Goal: Transaction & Acquisition: Purchase product/service

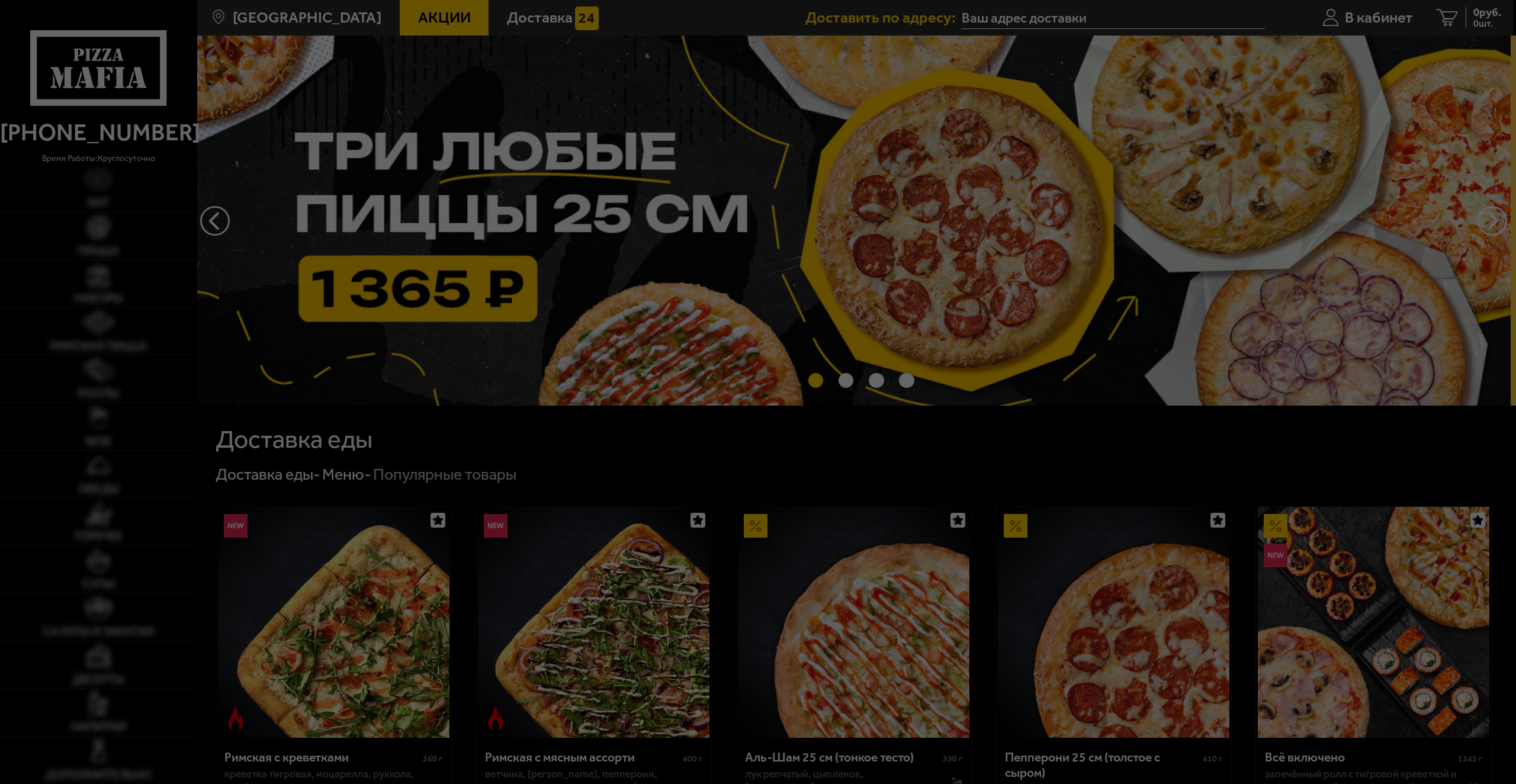
type input "[STREET_ADDRESS]"
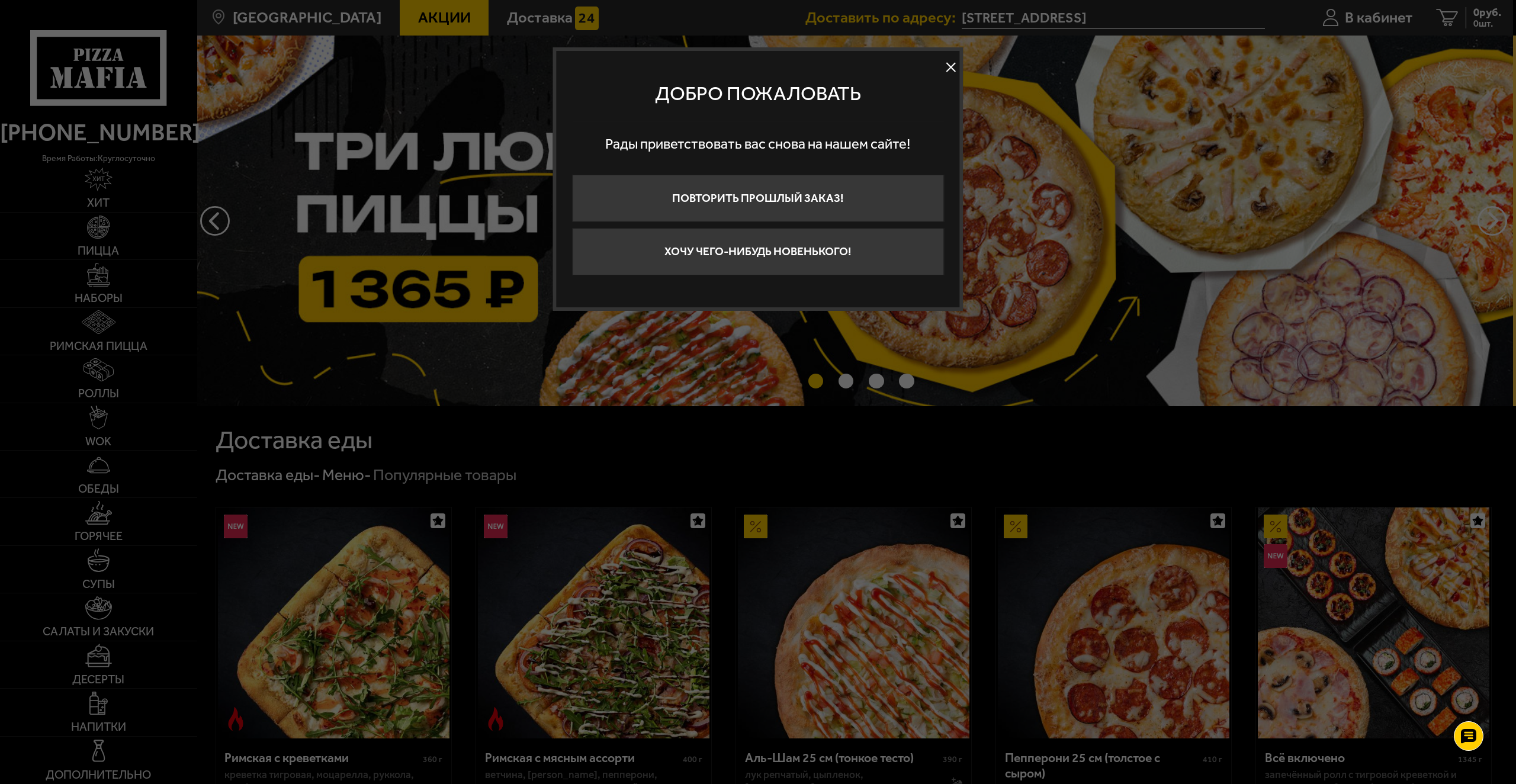
click at [953, 67] on button at bounding box center [951, 67] width 18 height 18
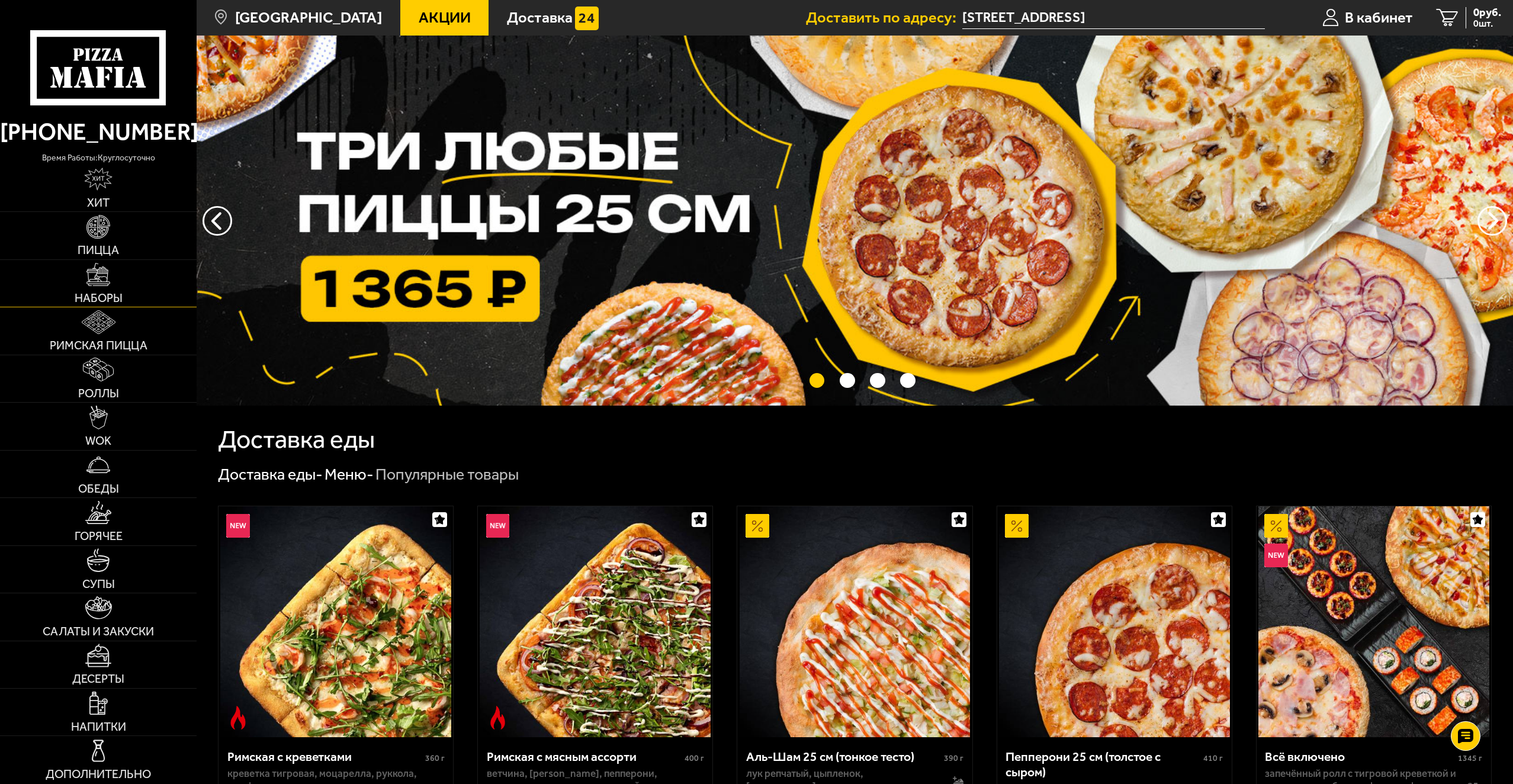
click at [93, 267] on img at bounding box center [98, 274] width 24 height 24
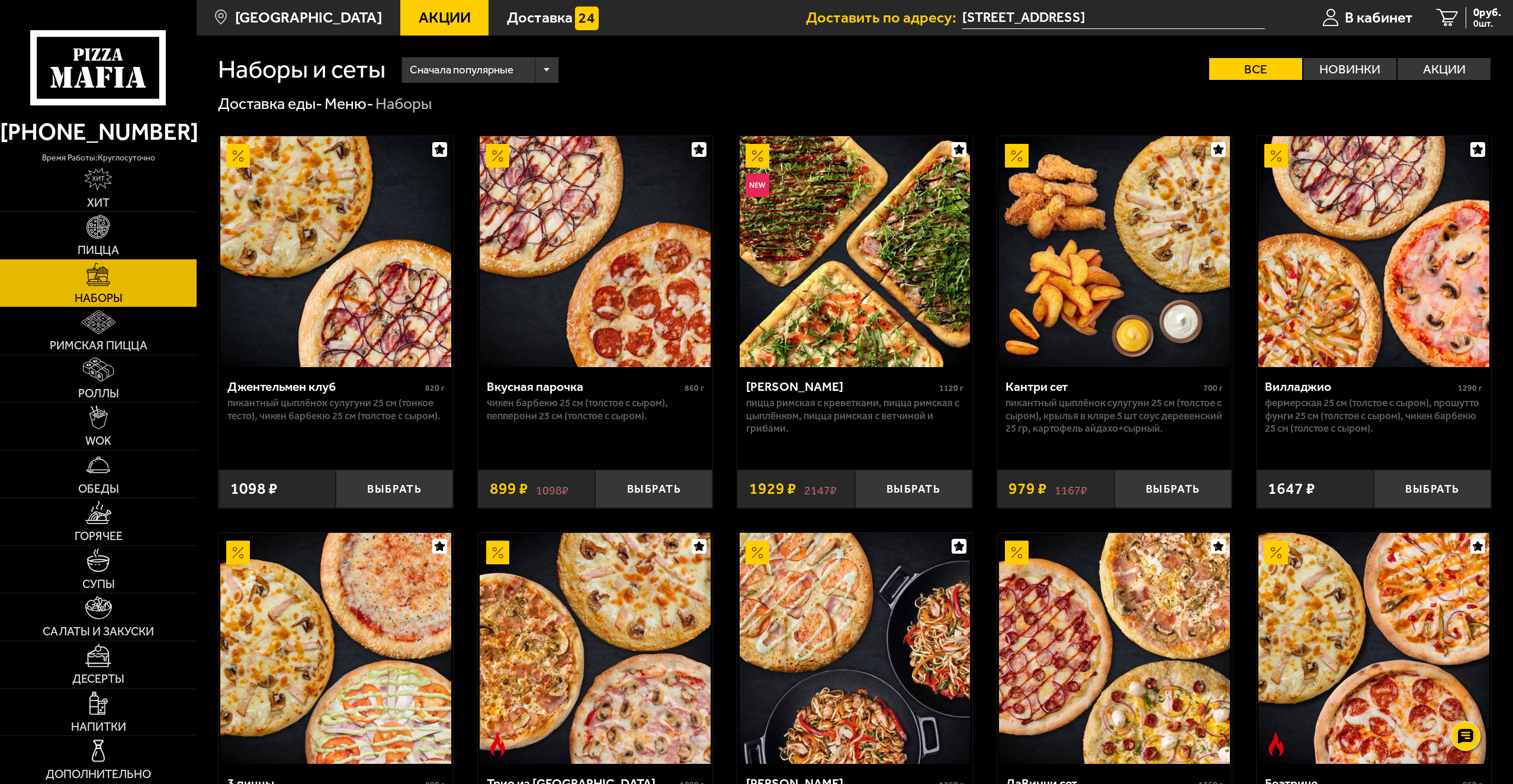
click at [97, 238] on img at bounding box center [98, 227] width 24 height 24
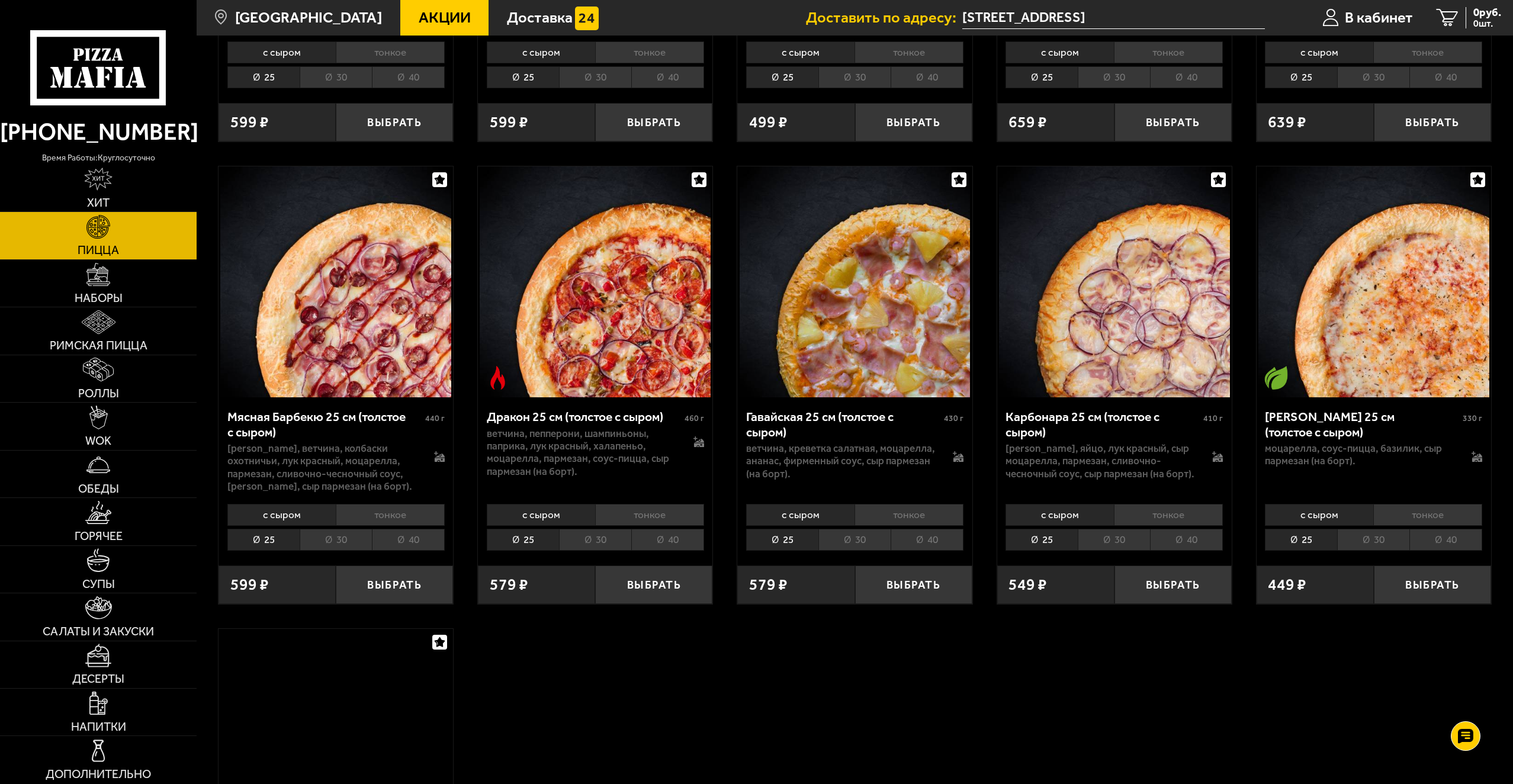
scroll to position [2901, 0]
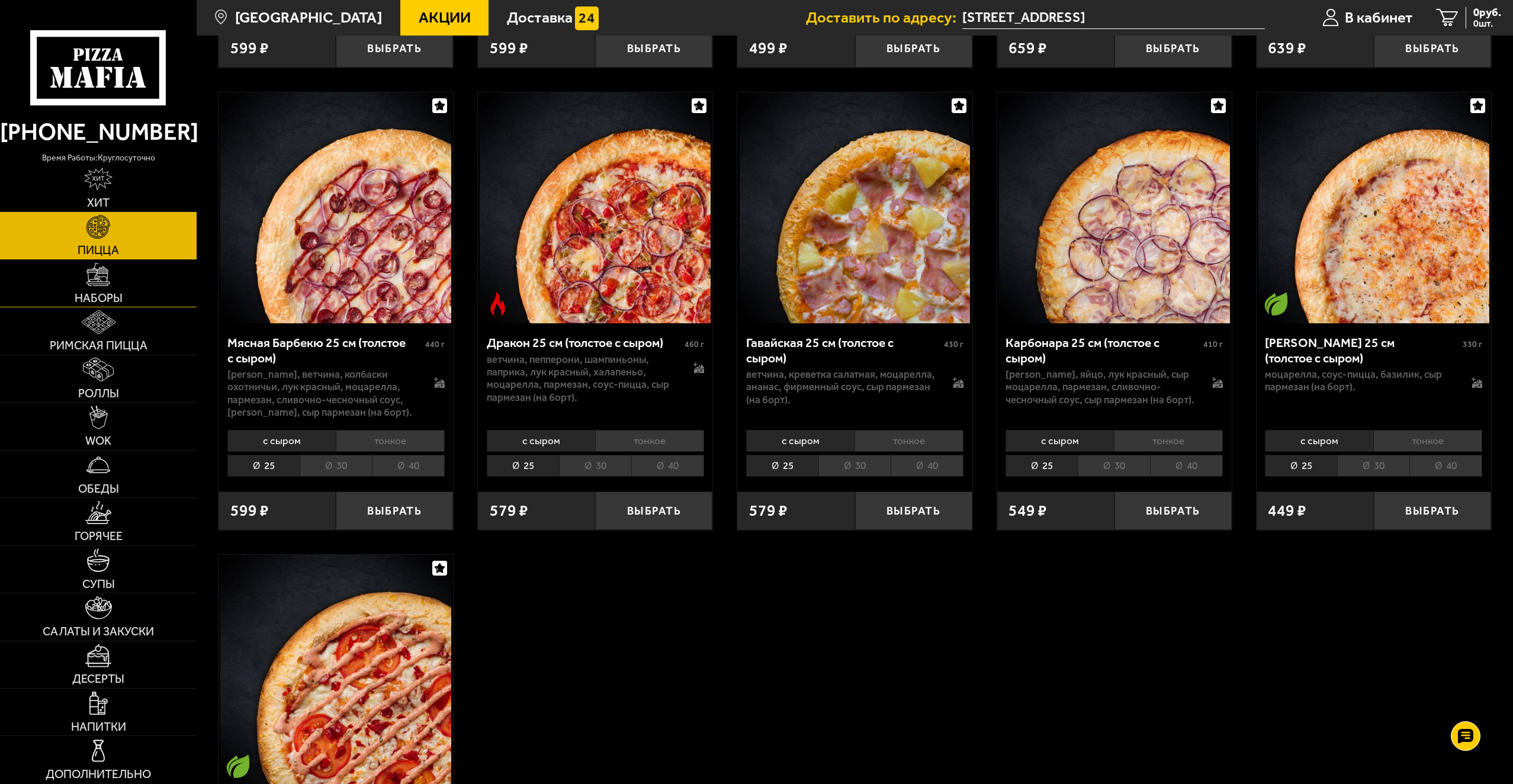
click at [107, 293] on span "Наборы" at bounding box center [99, 298] width 48 height 12
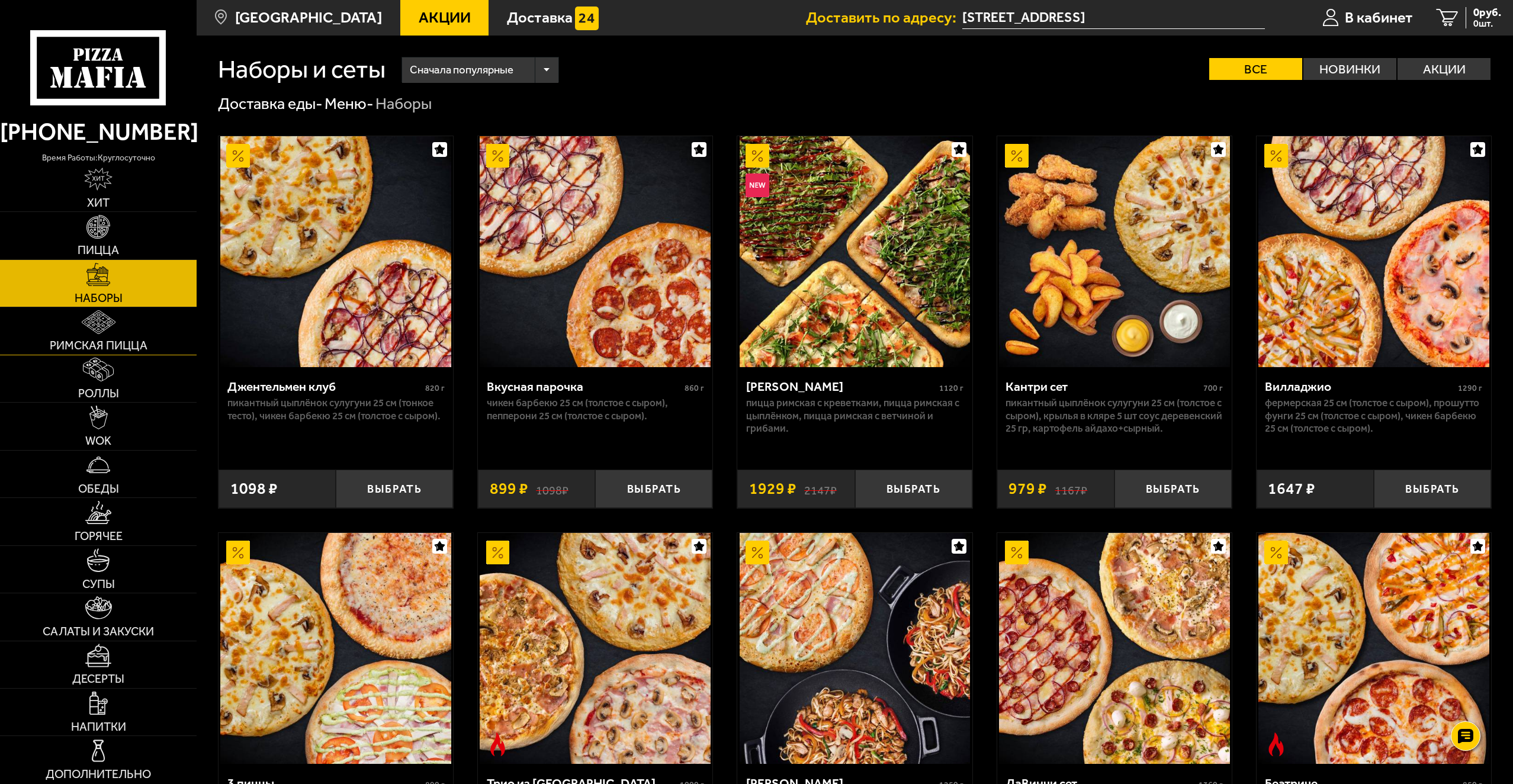
click at [108, 340] on span "Римская пицца" at bounding box center [99, 345] width 98 height 12
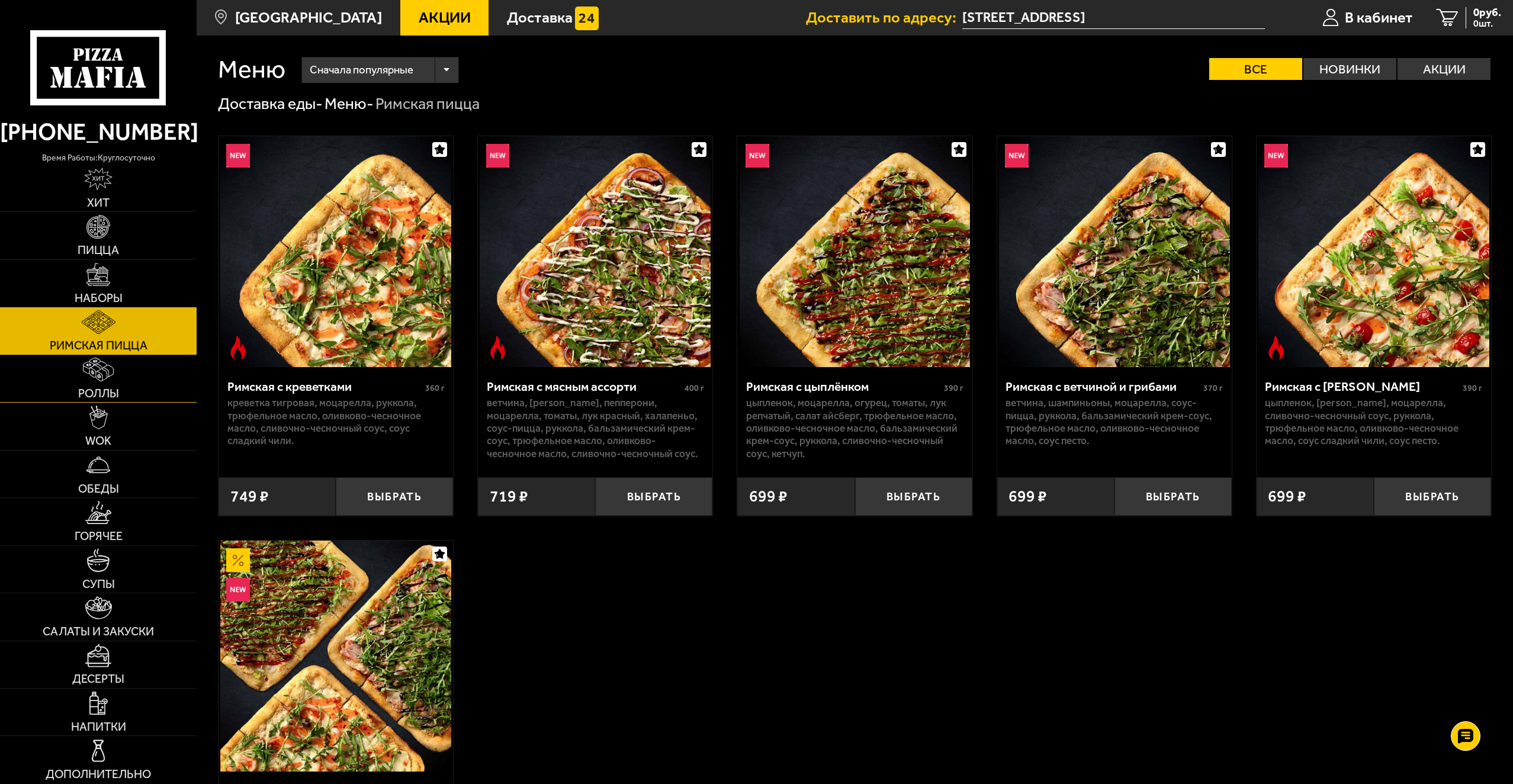
click at [110, 377] on img at bounding box center [98, 369] width 30 height 24
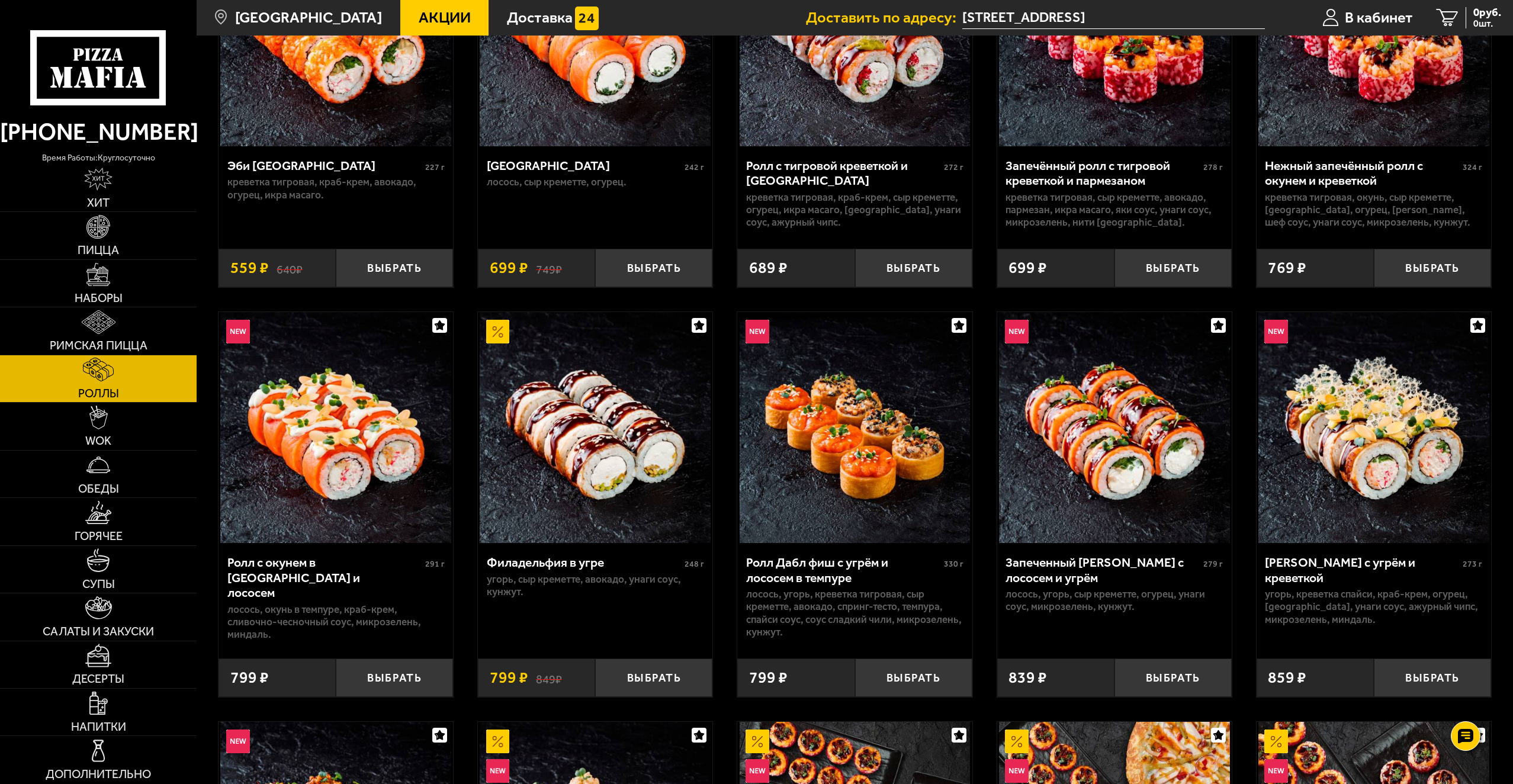
scroll to position [59, 0]
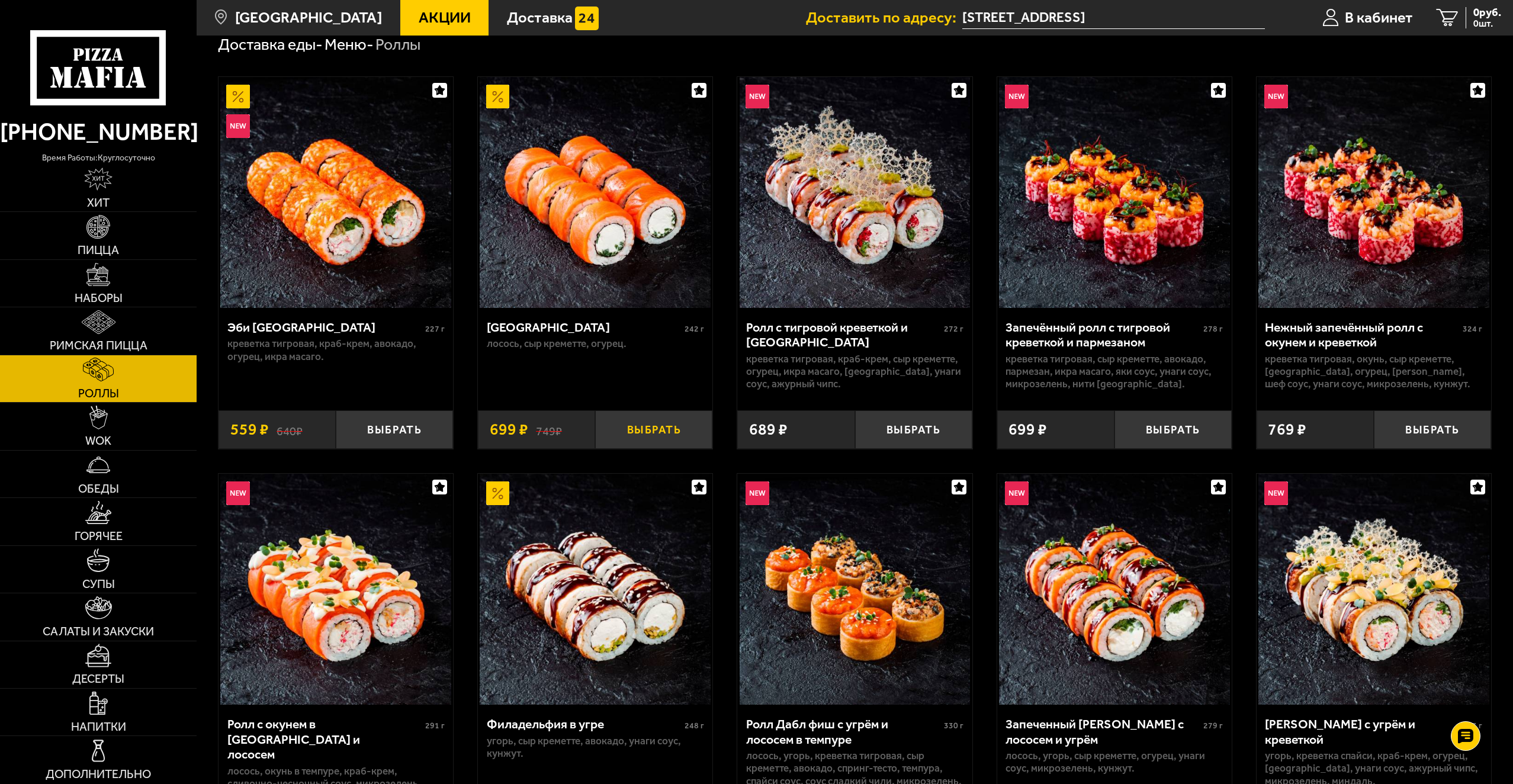
click at [643, 425] on button "Выбрать" at bounding box center [654, 429] width 117 height 39
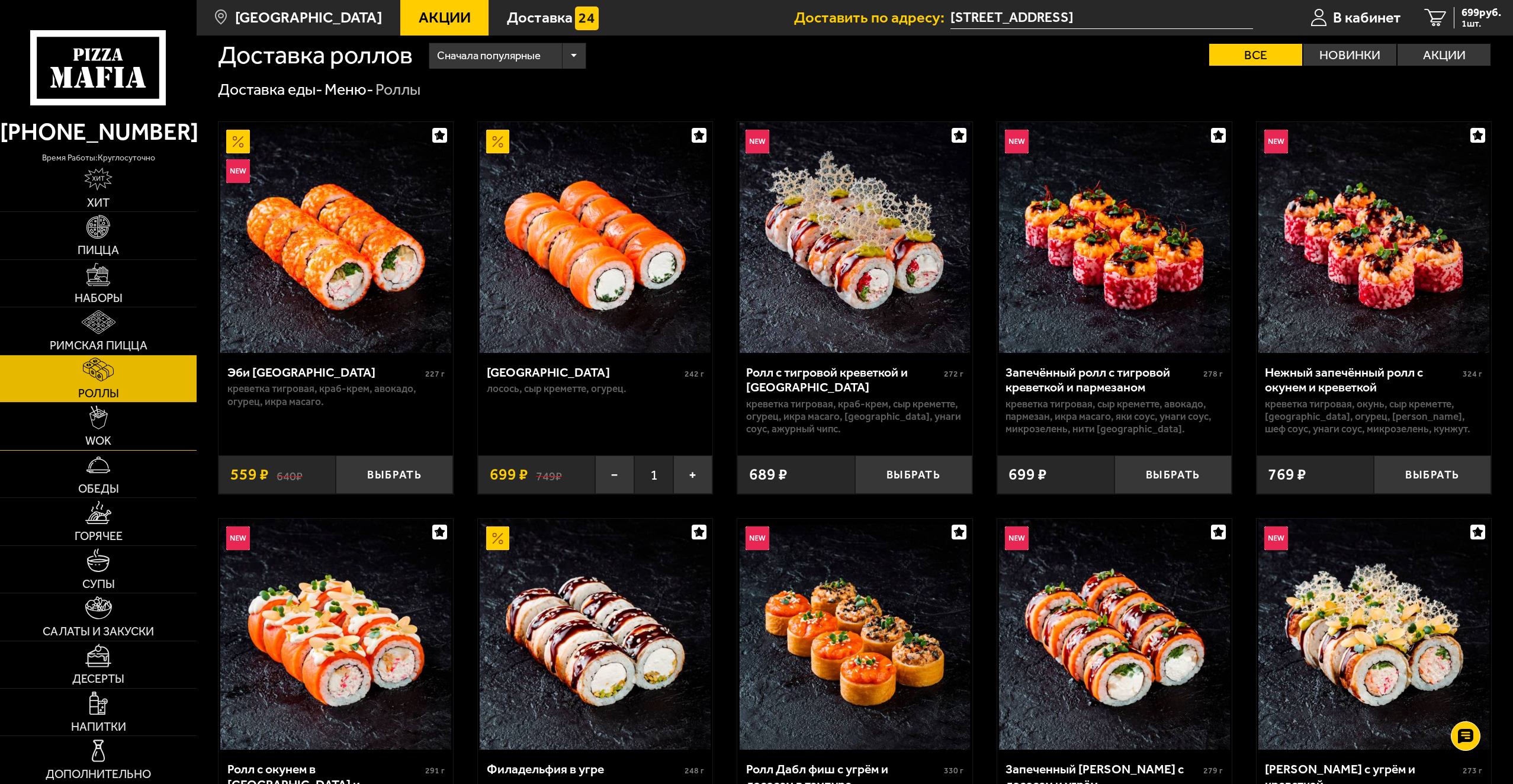
scroll to position [0, 0]
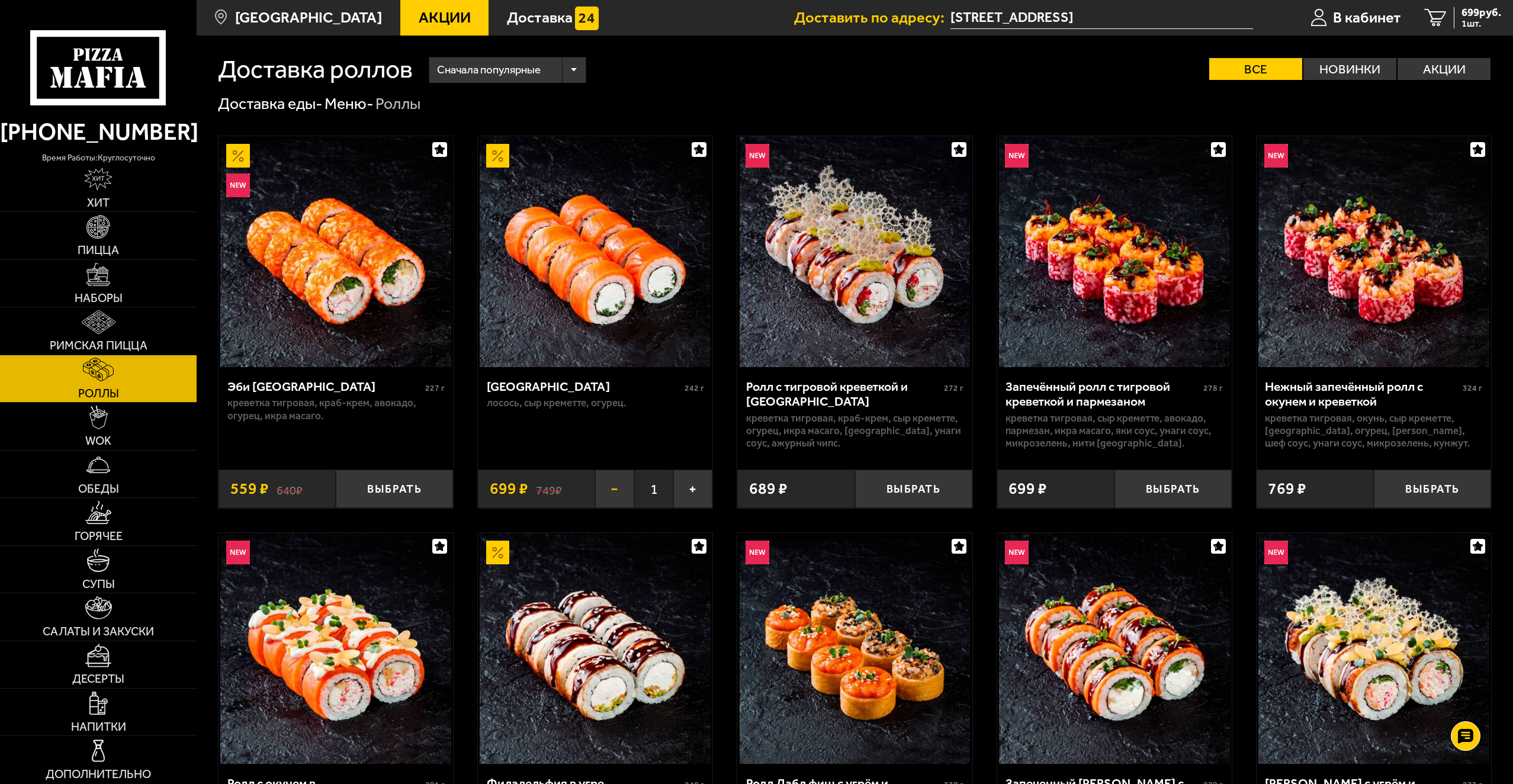
click at [610, 493] on button "−" at bounding box center [614, 489] width 39 height 39
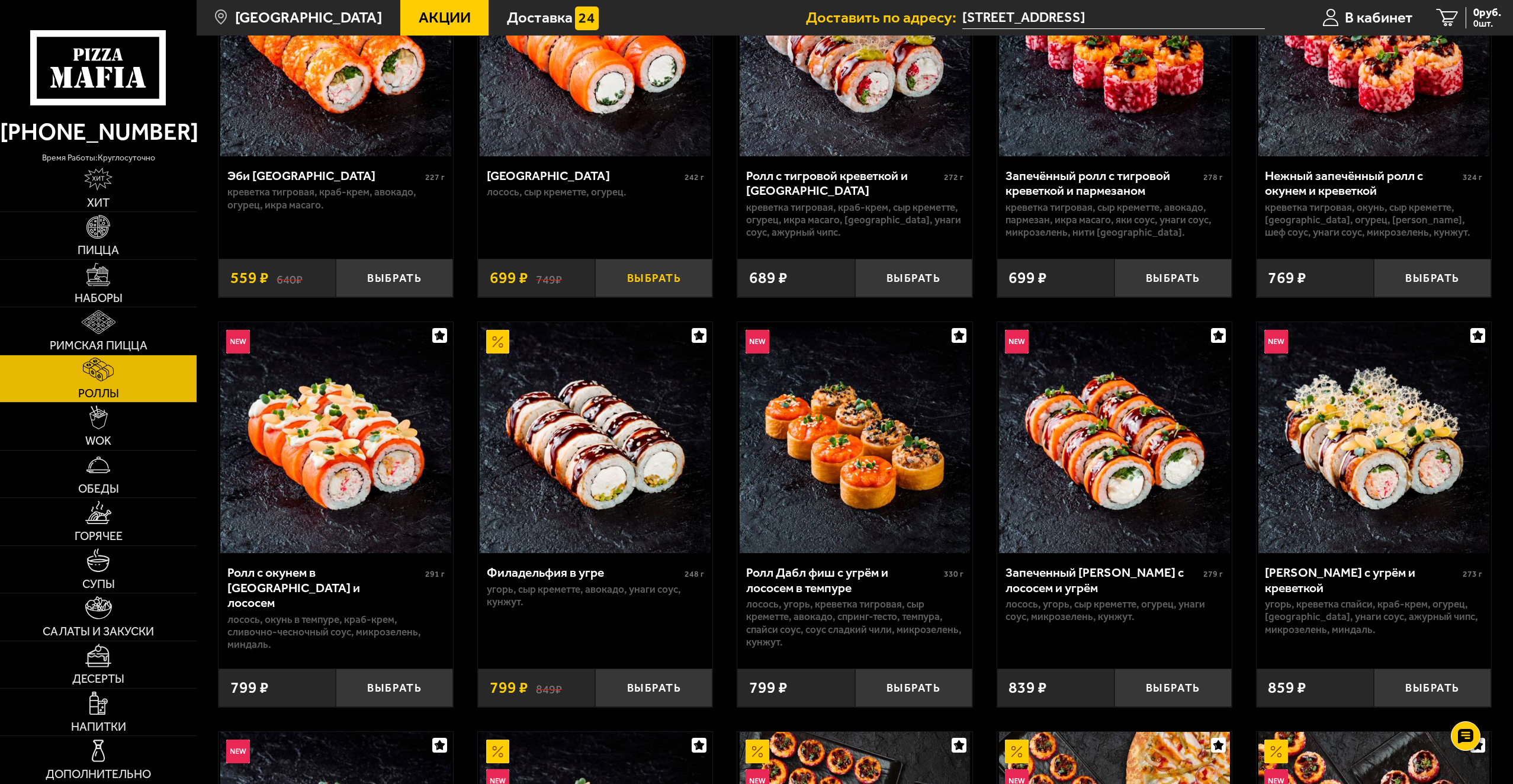
scroll to position [237, 0]
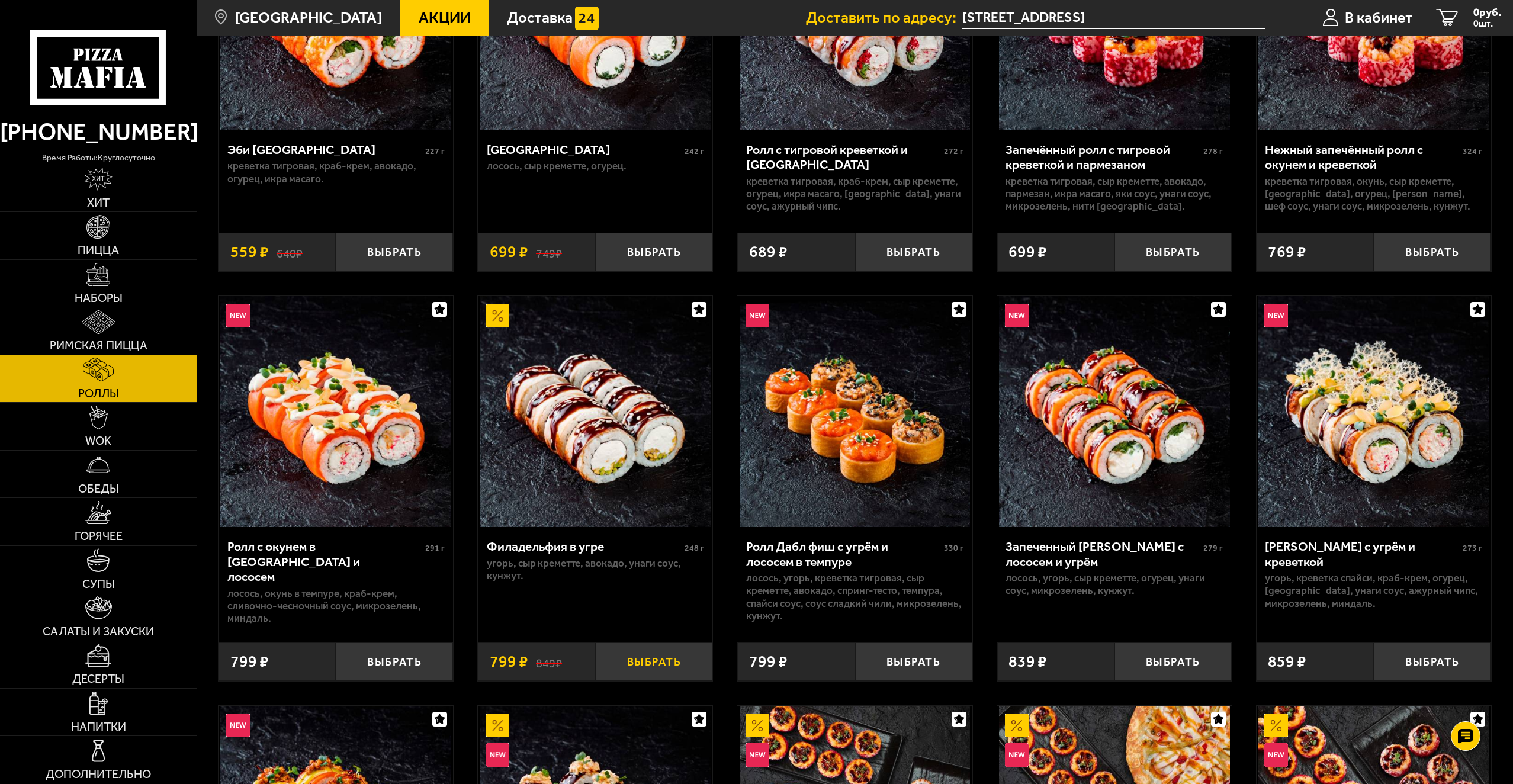
click at [649, 662] on button "Выбрать" at bounding box center [654, 662] width 117 height 39
click at [621, 660] on button "−" at bounding box center [614, 662] width 39 height 39
click at [926, 665] on button "Выбрать" at bounding box center [914, 662] width 117 height 39
click at [869, 659] on button "−" at bounding box center [874, 662] width 39 height 39
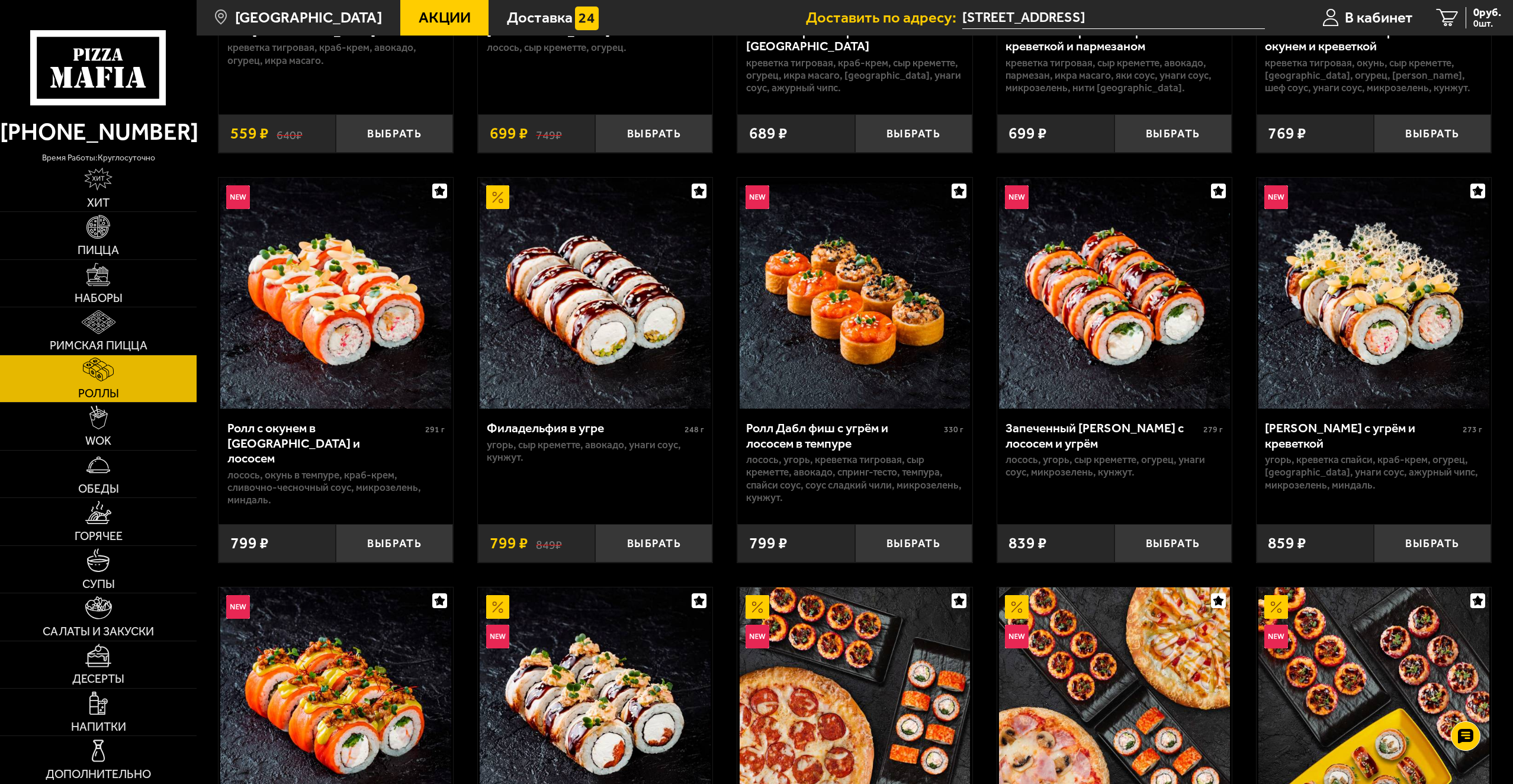
scroll to position [0, 0]
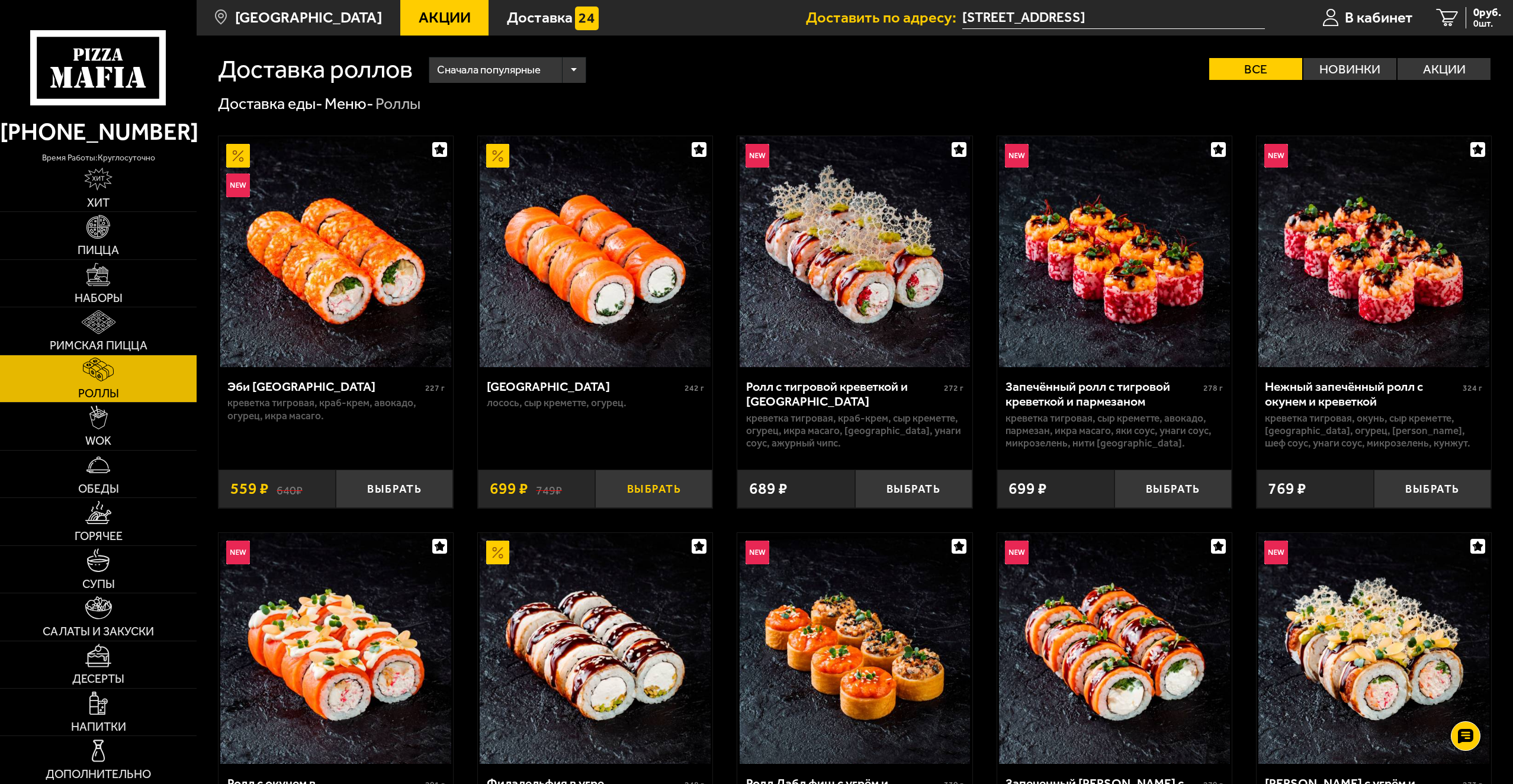
click at [680, 500] on button "Выбрать" at bounding box center [654, 489] width 117 height 39
click at [125, 427] on link "WOK" at bounding box center [98, 425] width 197 height 47
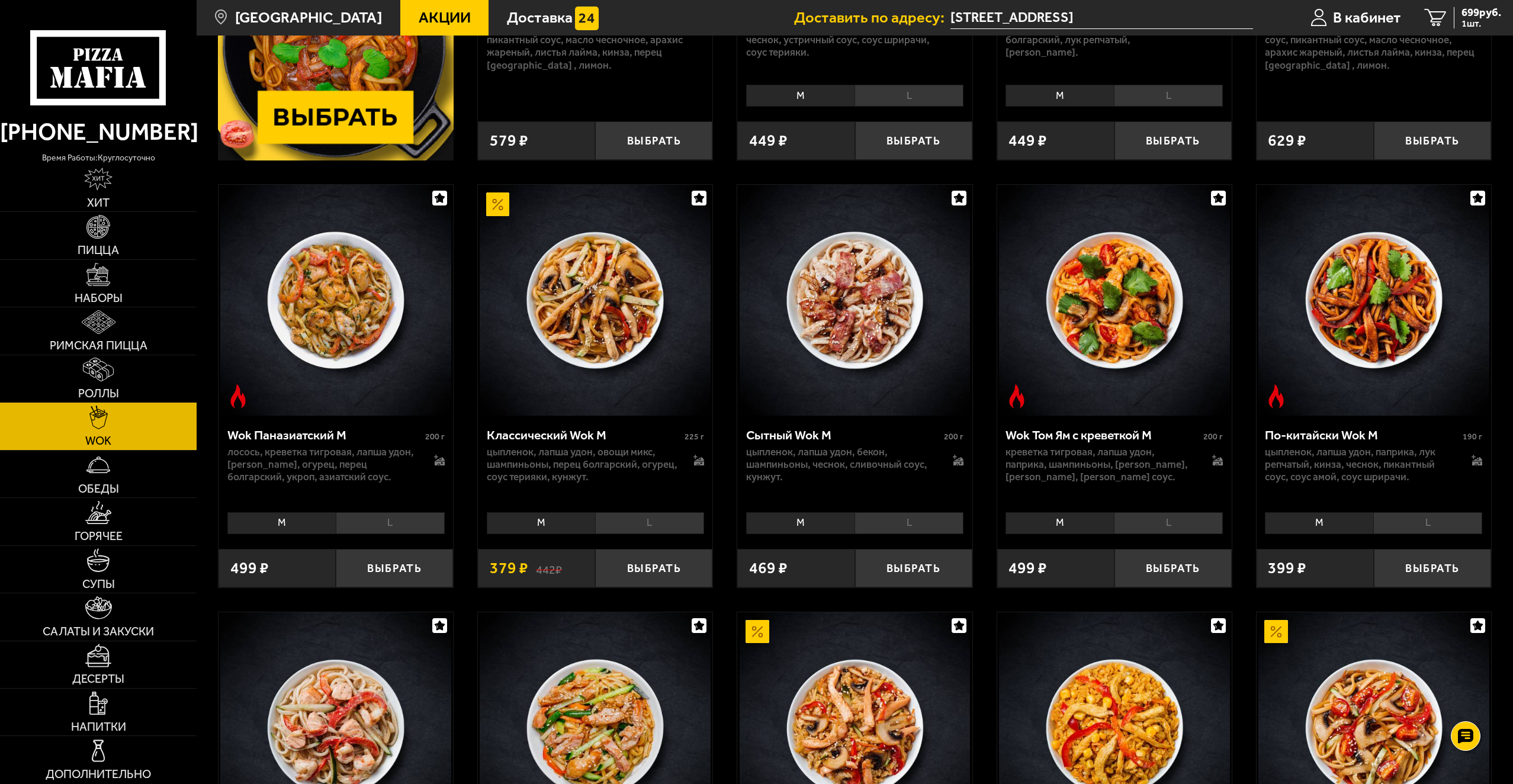
scroll to position [414, 0]
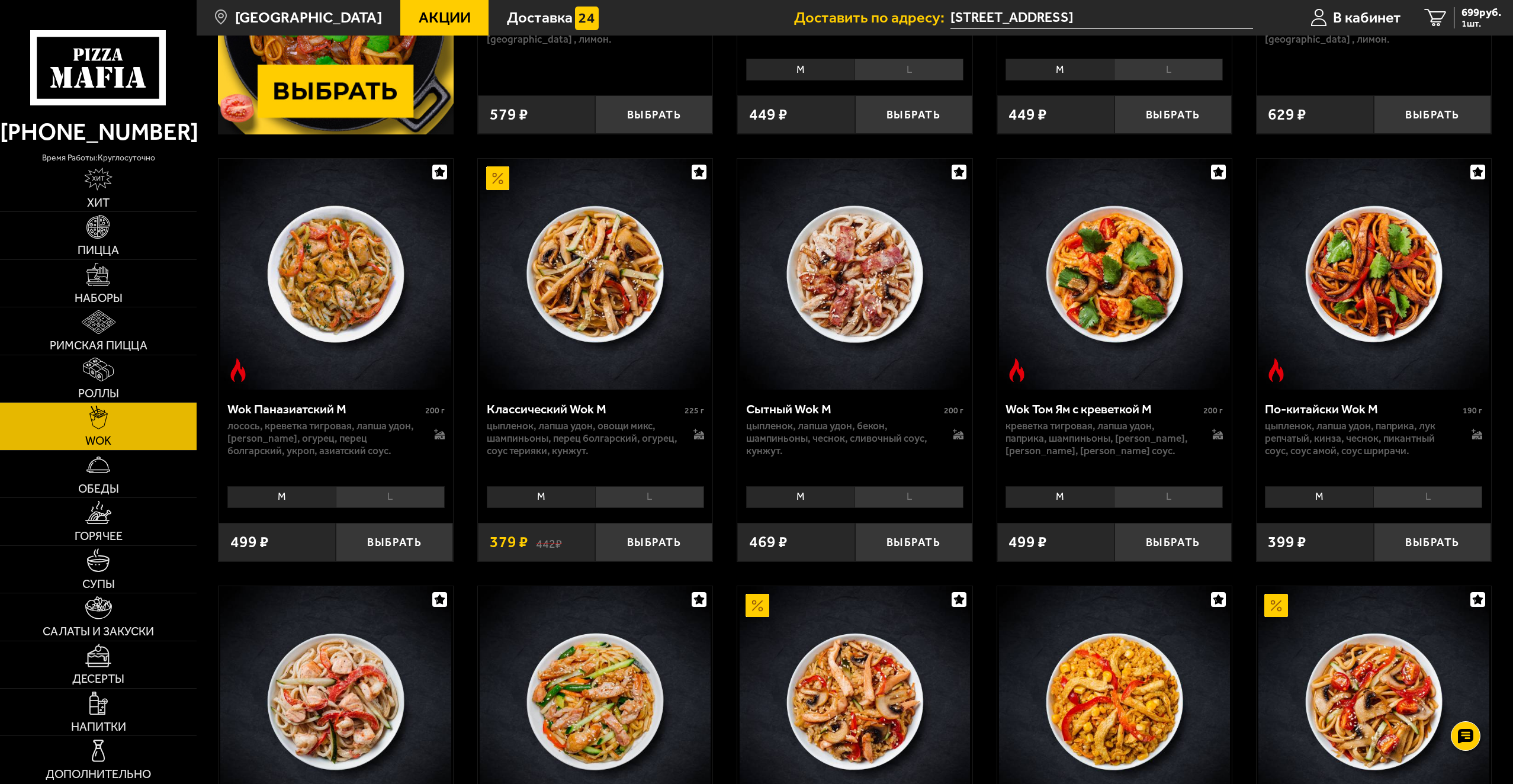
click at [925, 492] on li "L" at bounding box center [909, 497] width 109 height 22
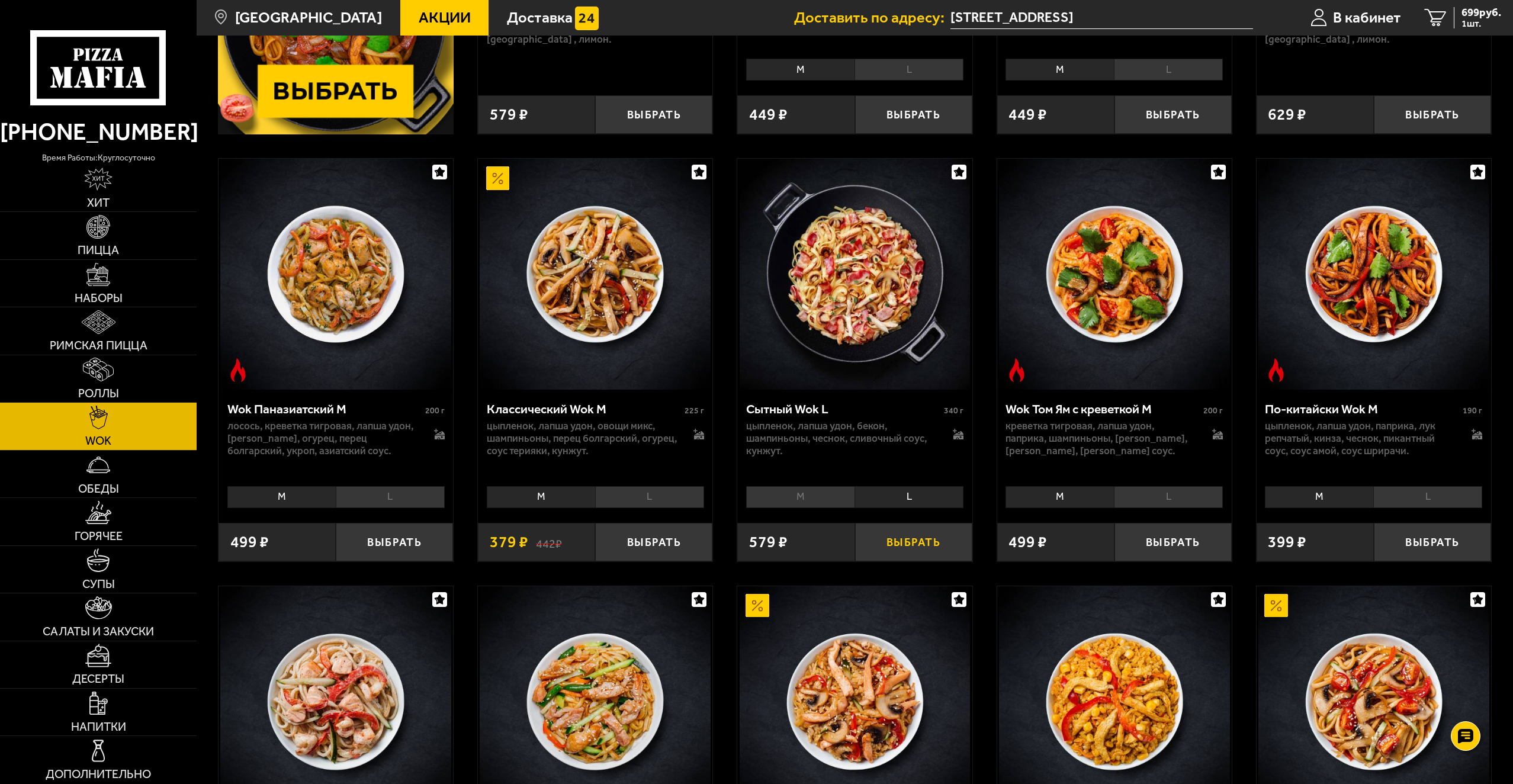
click at [915, 542] on button "Выбрать" at bounding box center [914, 542] width 117 height 39
click at [138, 753] on link "Дополнительно" at bounding box center [98, 759] width 197 height 47
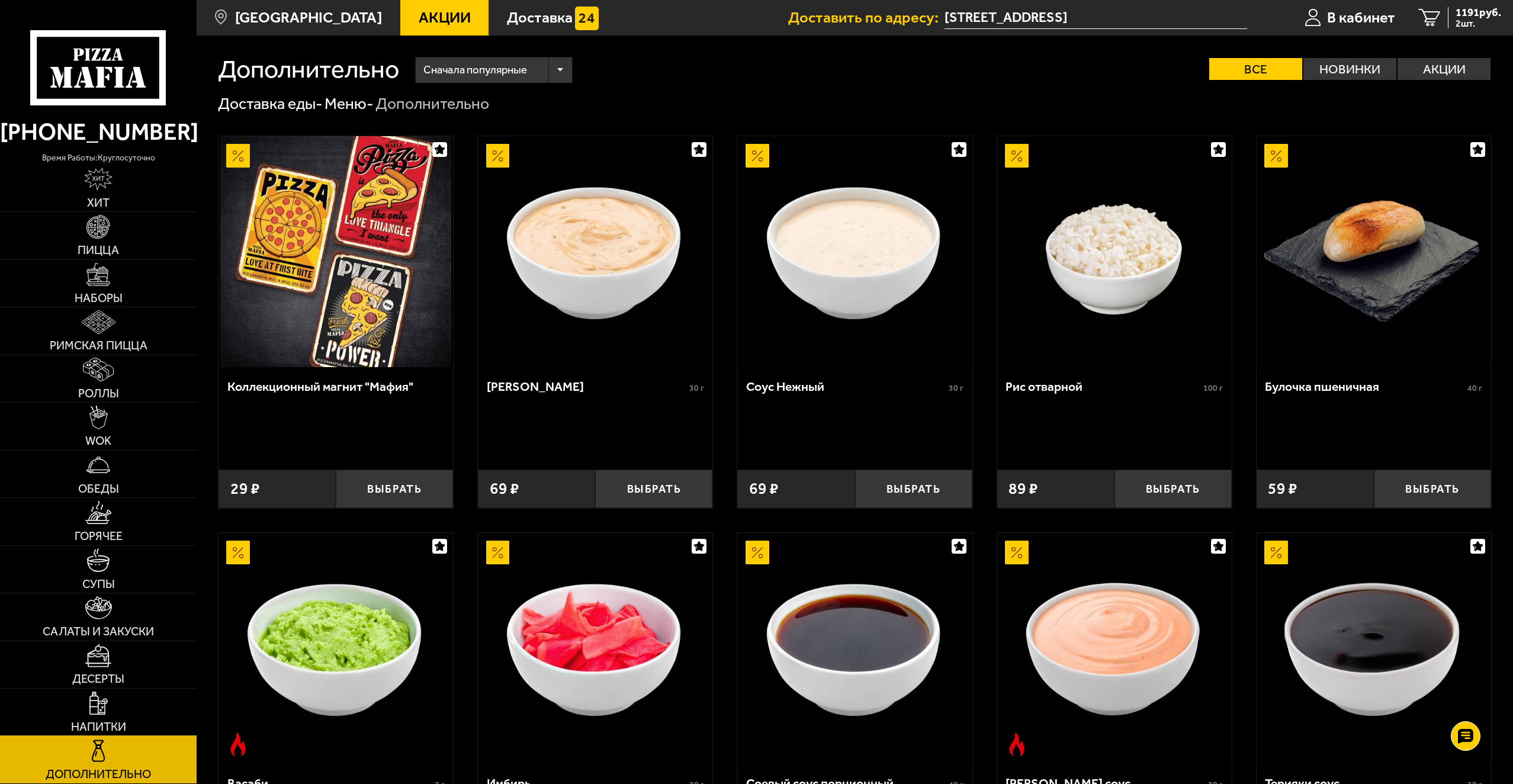
click at [129, 721] on link "Напитки" at bounding box center [98, 712] width 197 height 47
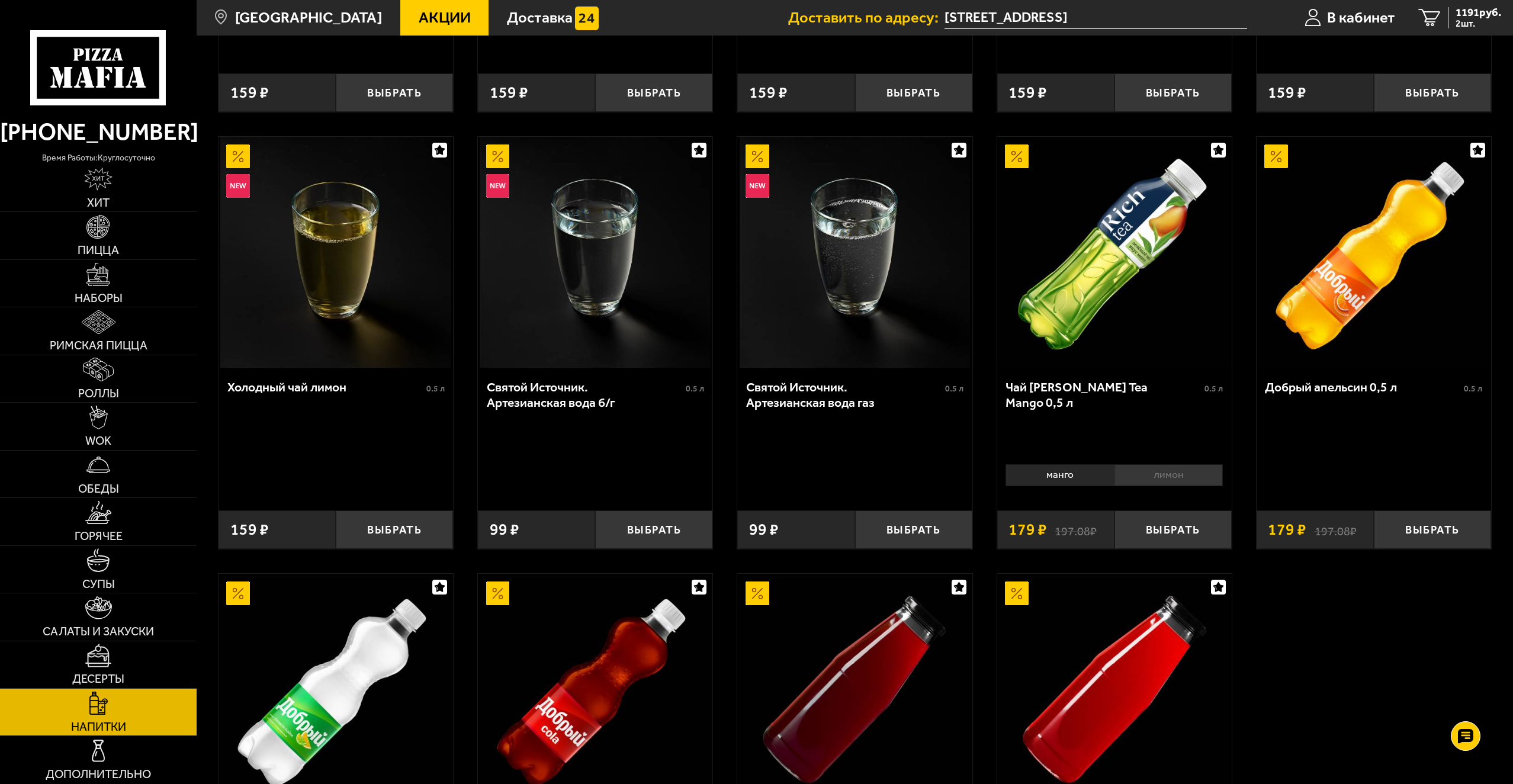
scroll to position [414, 0]
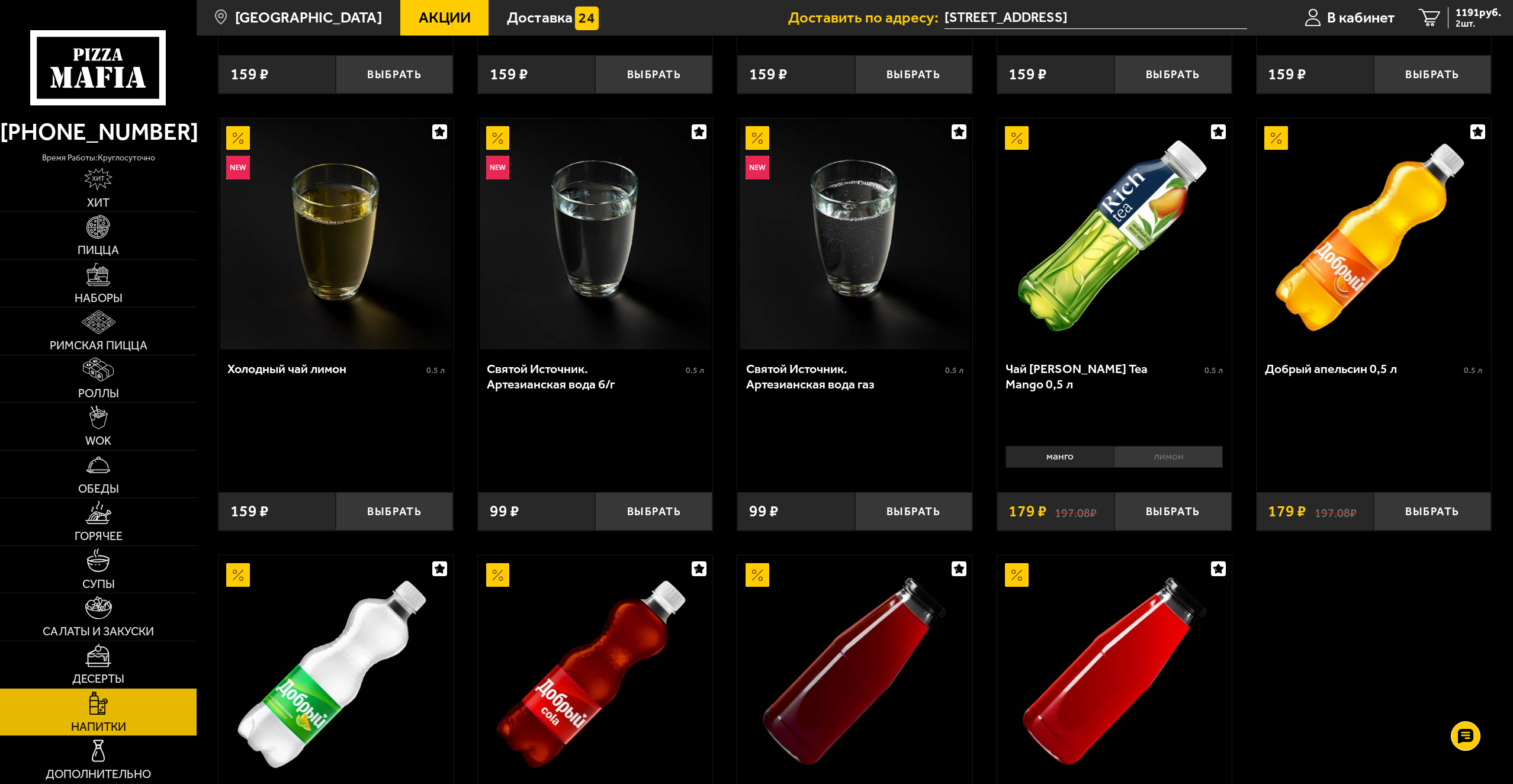
click at [314, 280] on img at bounding box center [336, 233] width 231 height 231
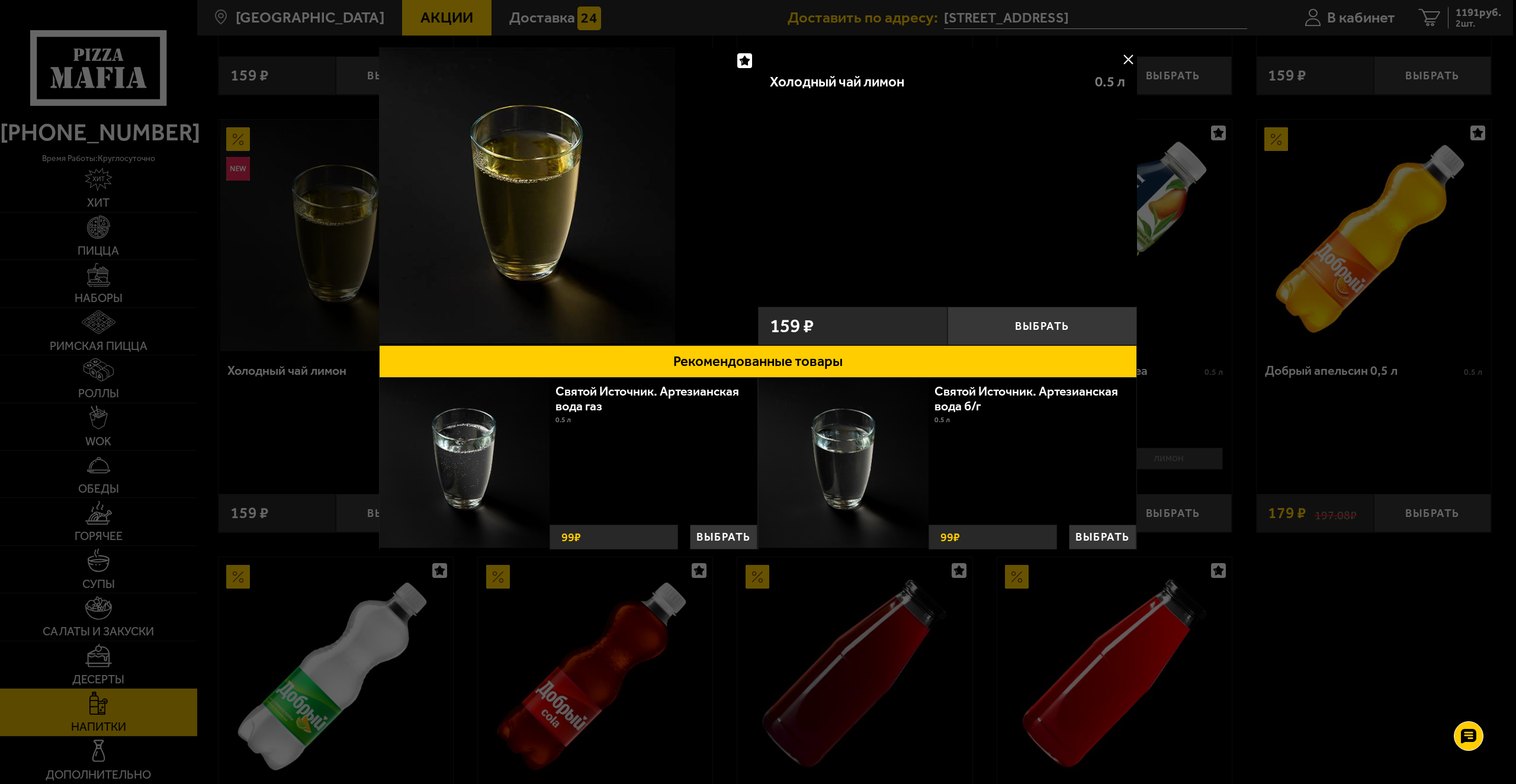
click at [1253, 296] on div at bounding box center [758, 392] width 1516 height 784
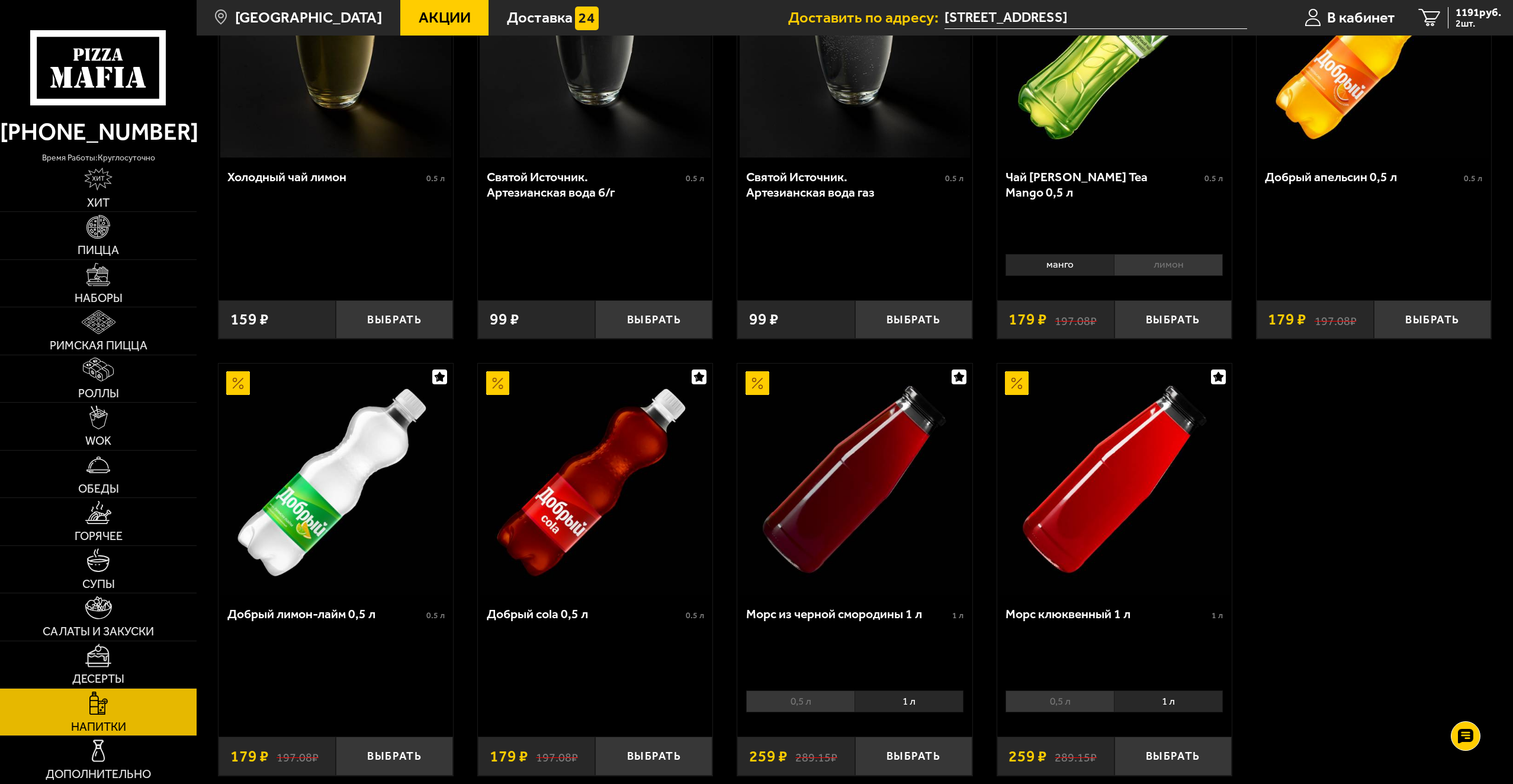
scroll to position [651, 0]
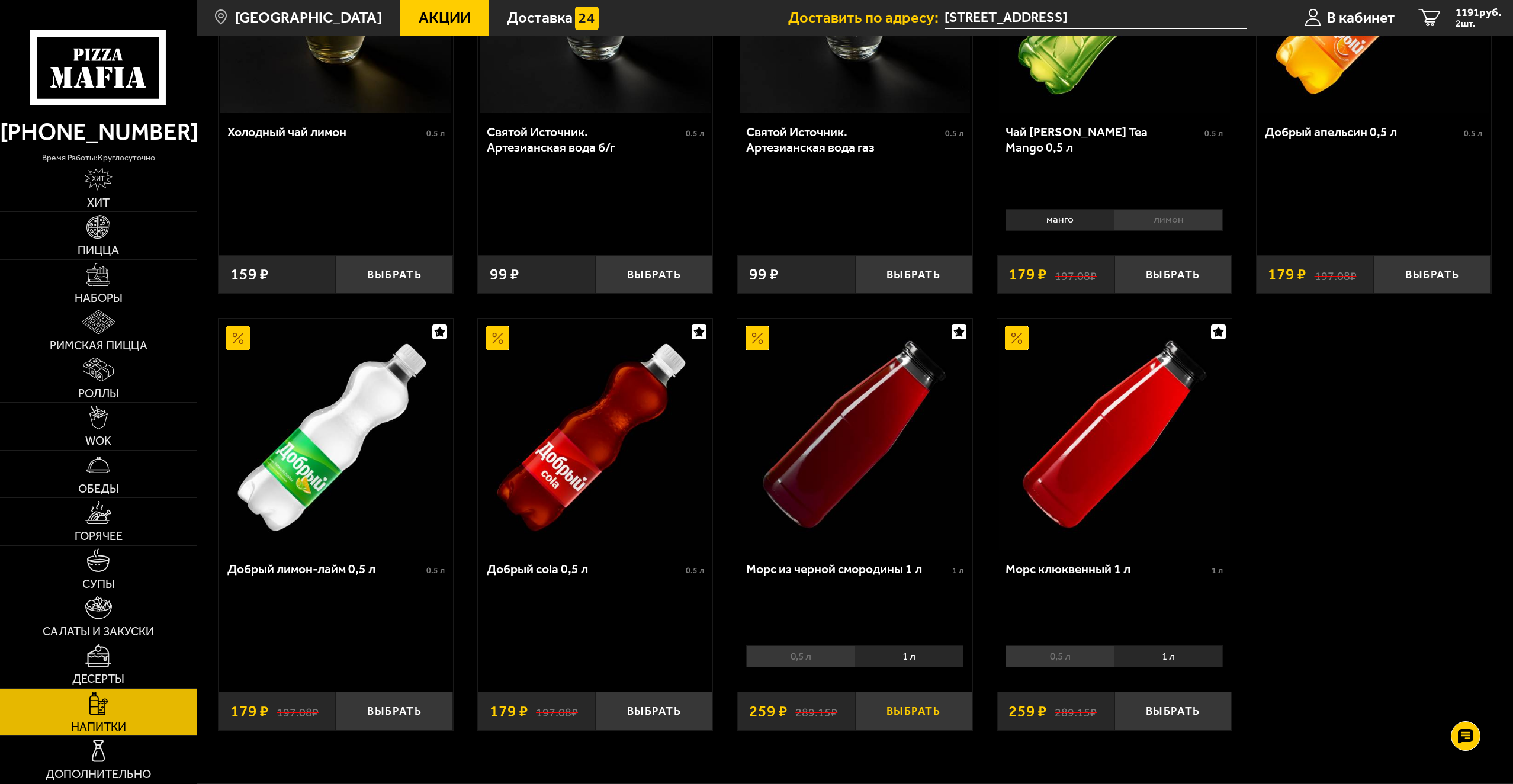
click at [946, 711] on button "Выбрать" at bounding box center [914, 710] width 117 height 39
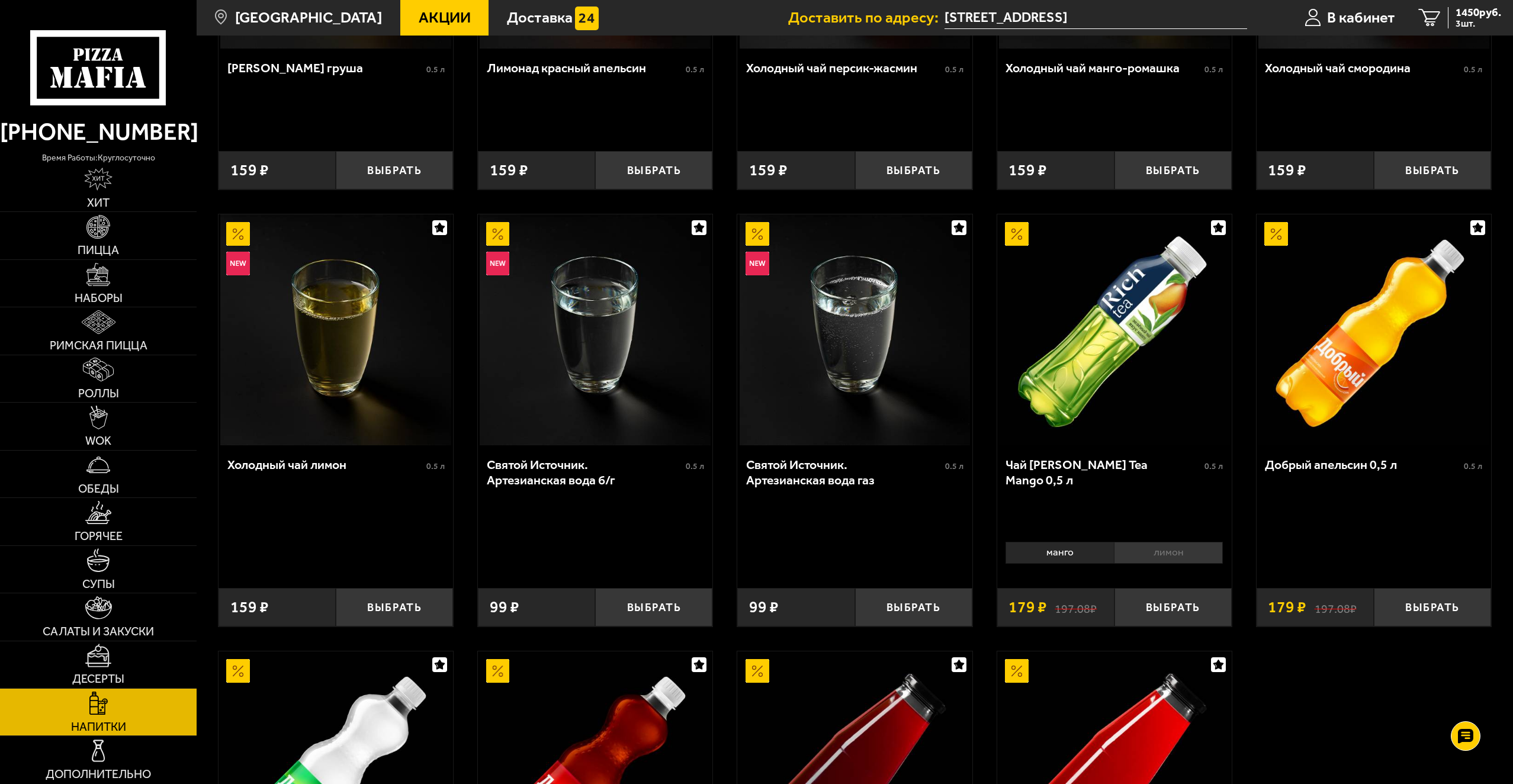
scroll to position [474, 0]
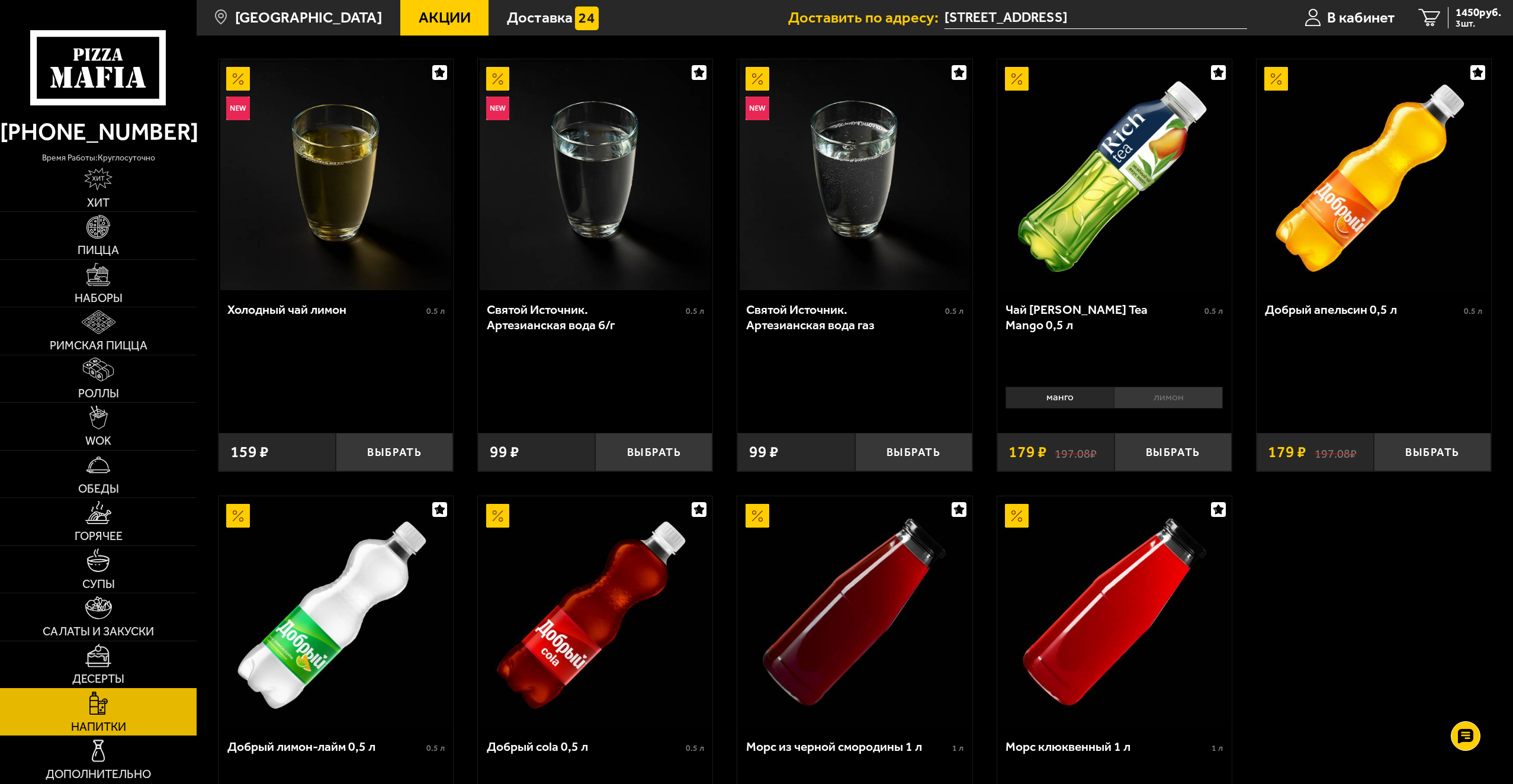
click at [99, 653] on img at bounding box center [98, 655] width 26 height 24
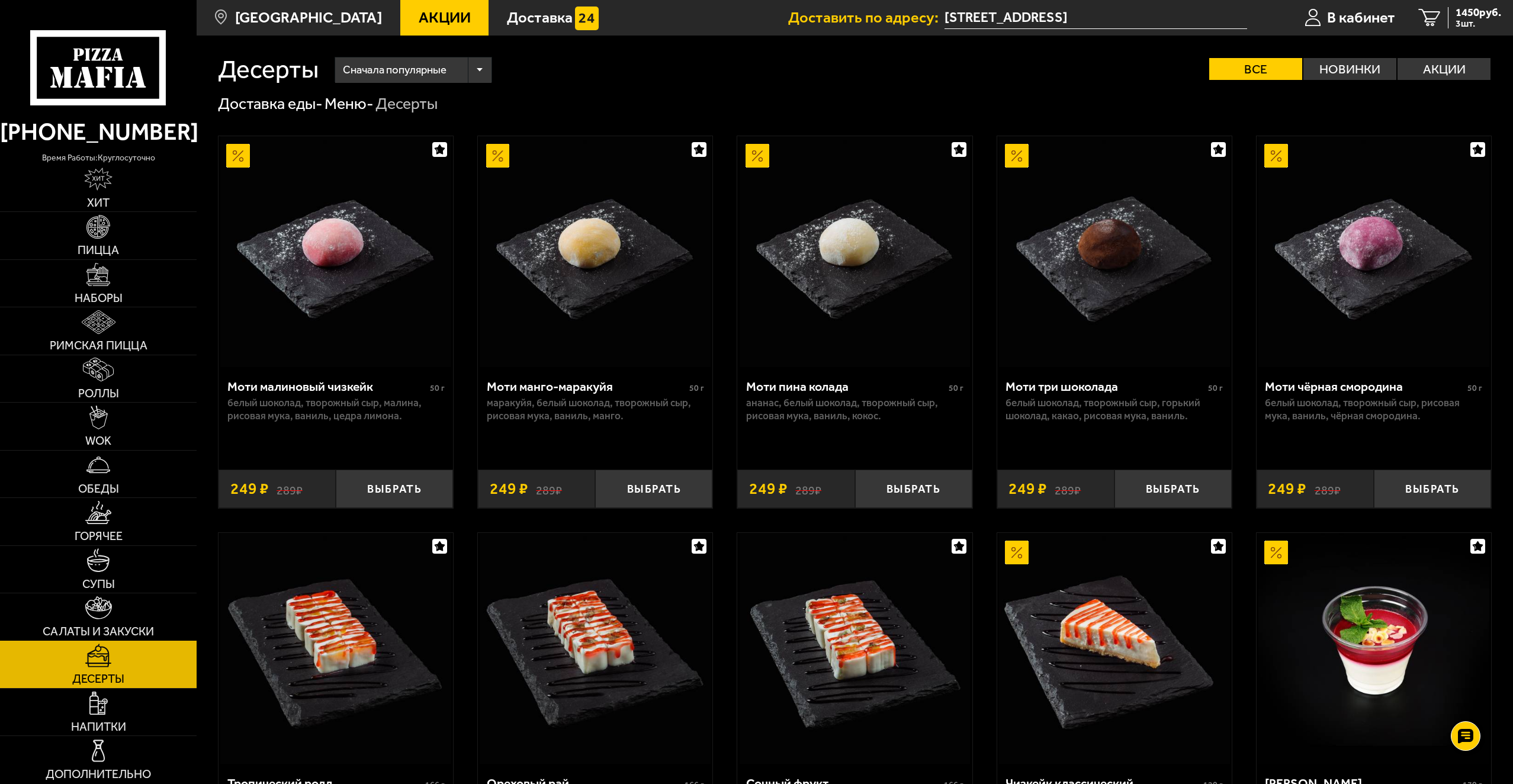
click at [116, 612] on link "Салаты и закуски" at bounding box center [98, 617] width 197 height 47
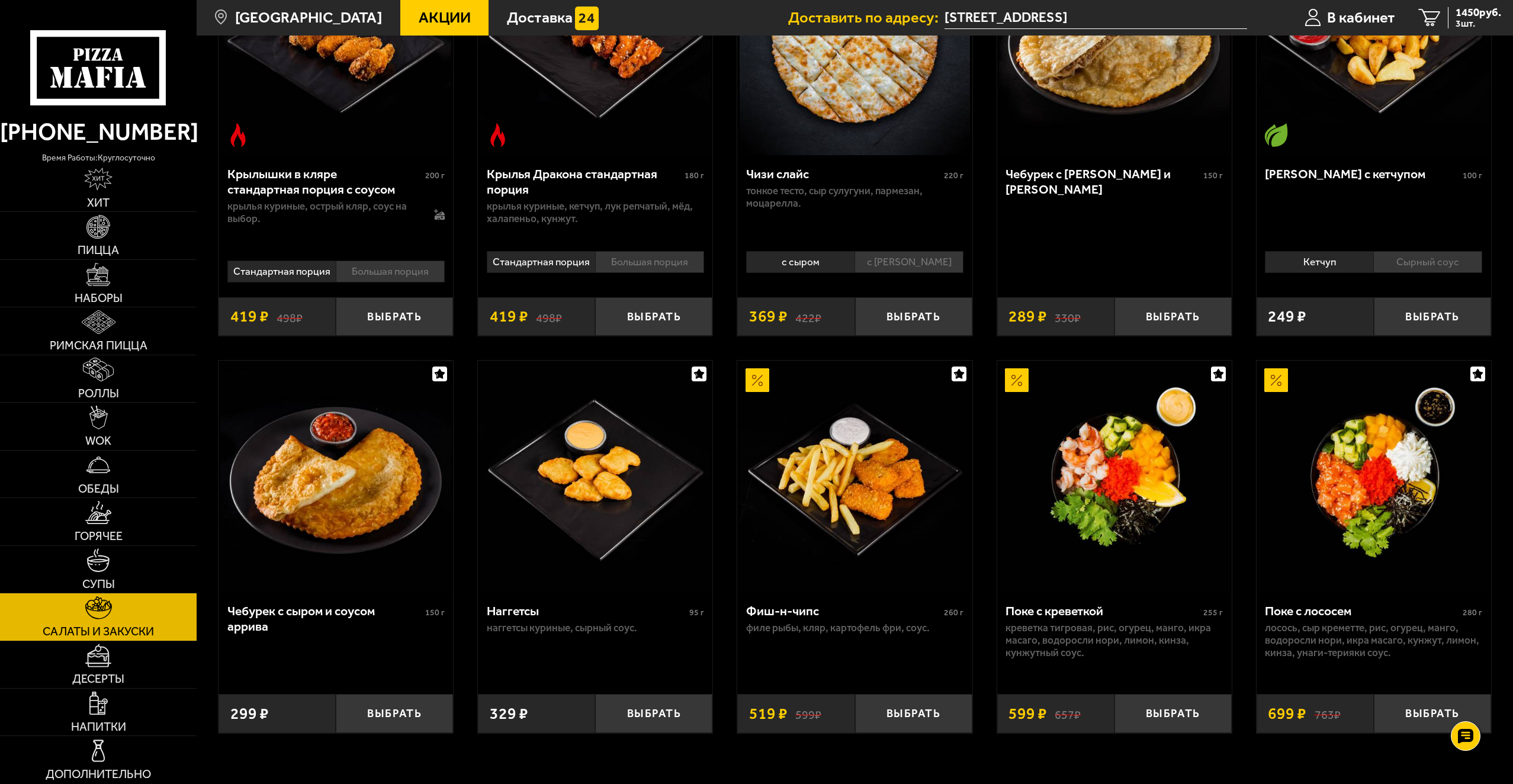
scroll to position [710, 0]
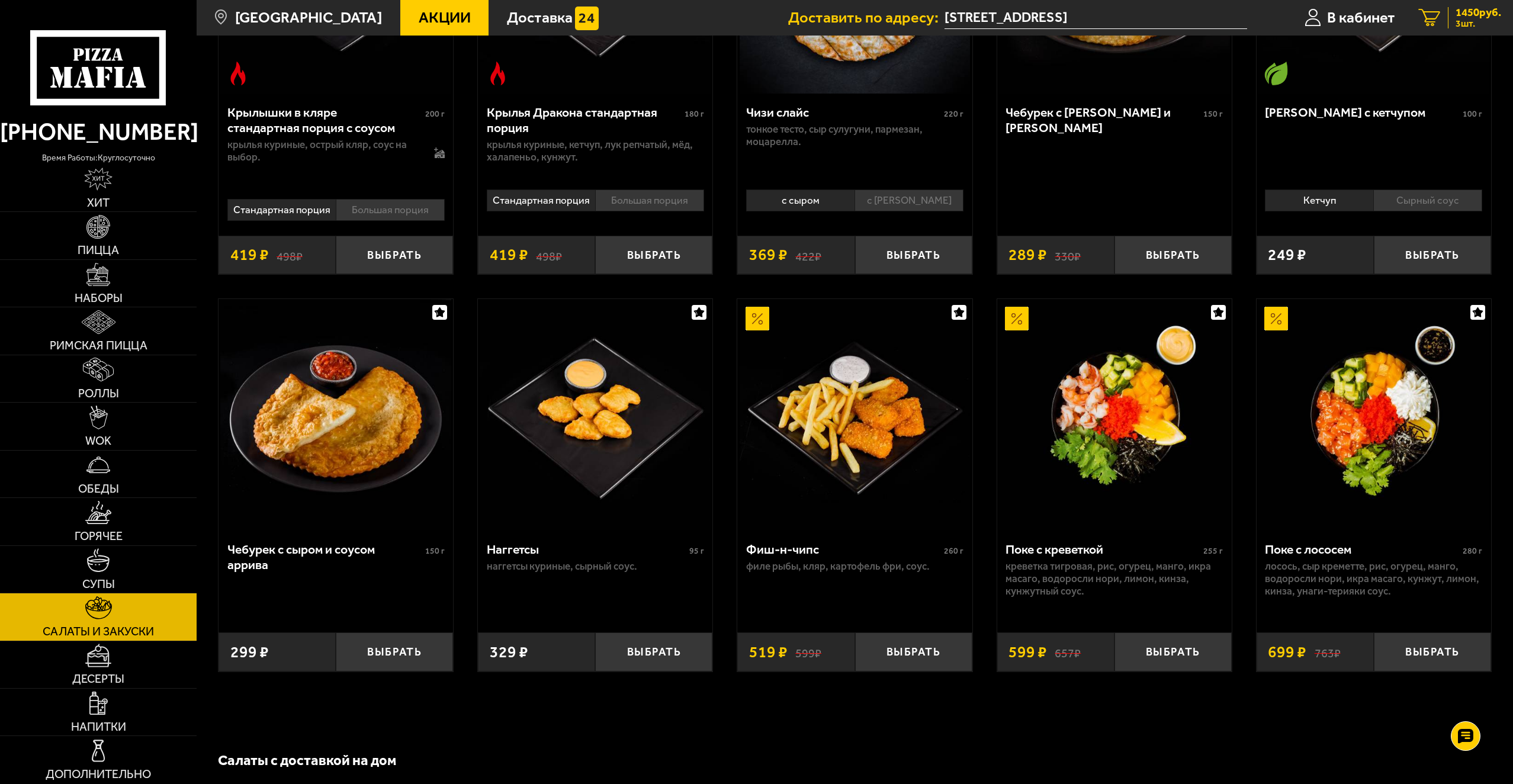
click at [1474, 22] on span "3 шт." at bounding box center [1478, 24] width 46 height 10
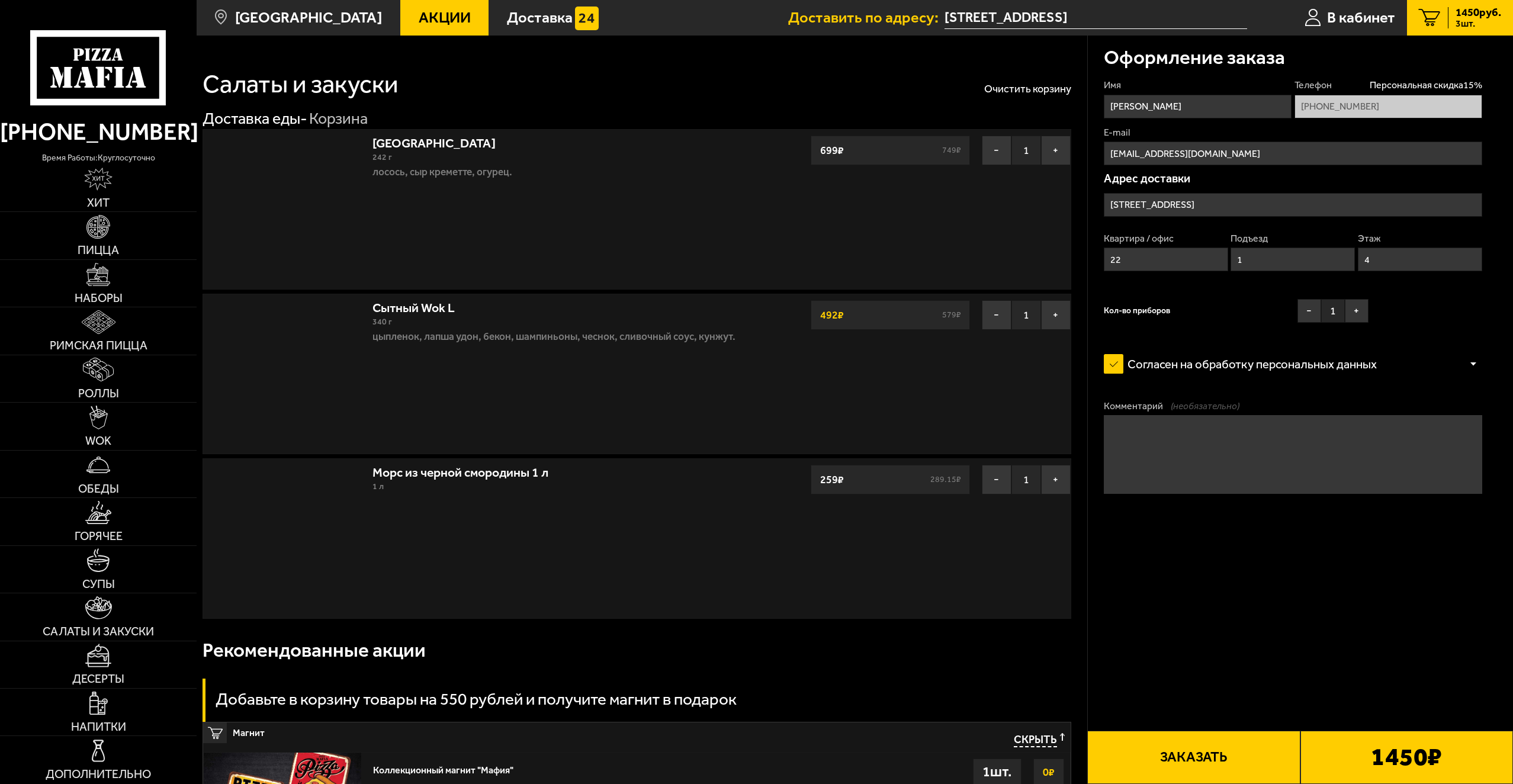
type input "Суздальский проспект, 85"
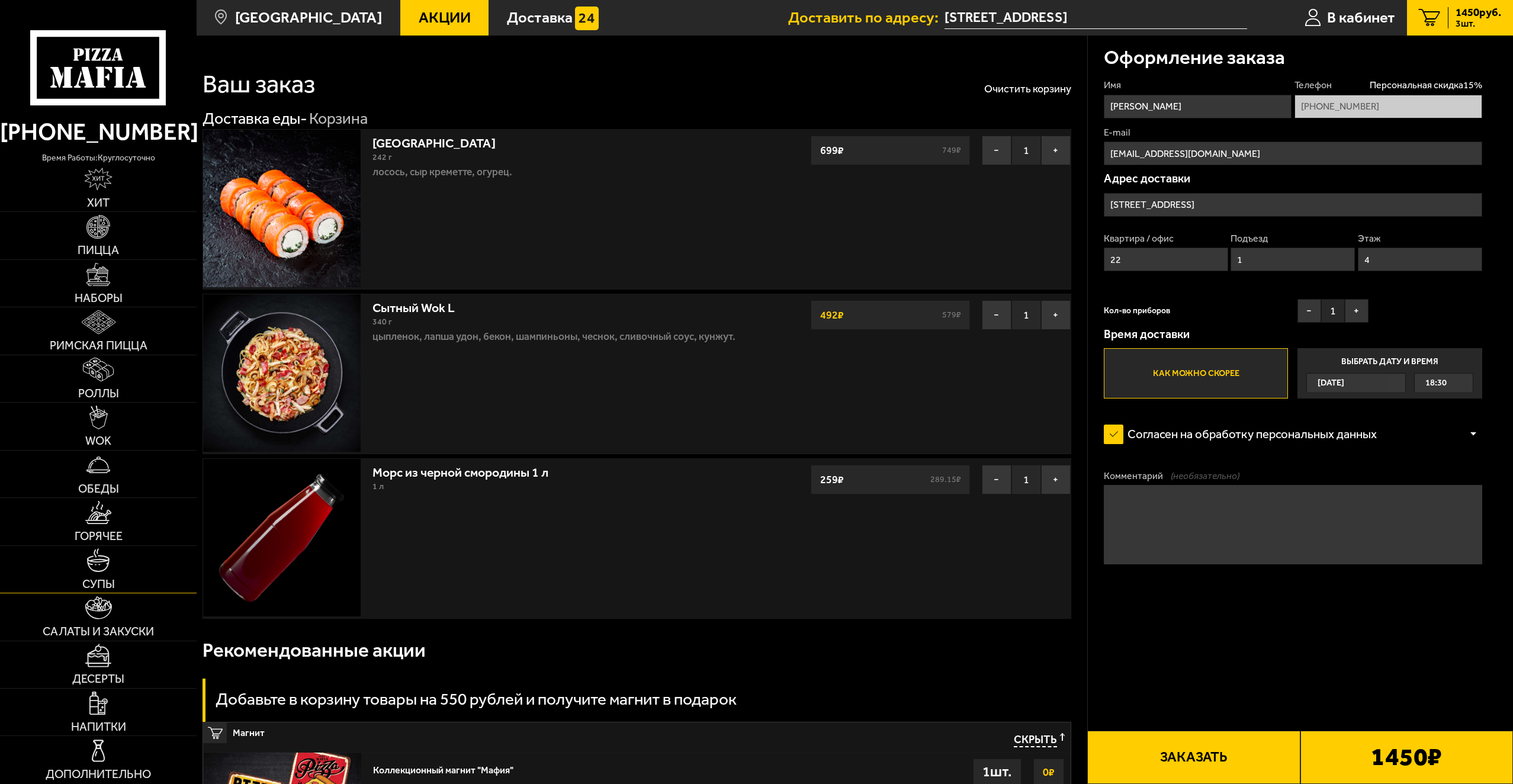
click at [84, 564] on link "Супы" at bounding box center [98, 569] width 197 height 47
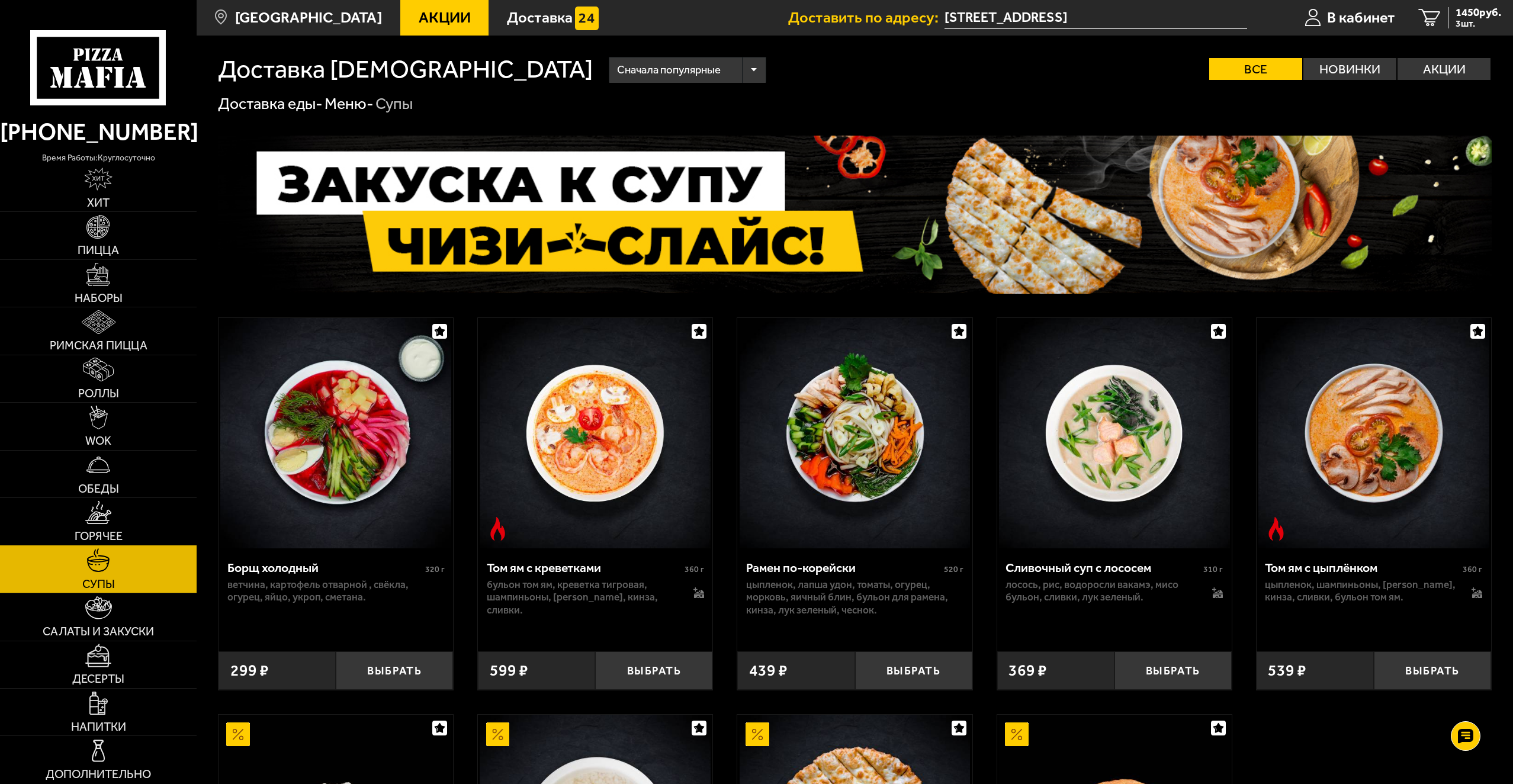
click at [99, 533] on span "Горячее" at bounding box center [99, 536] width 48 height 12
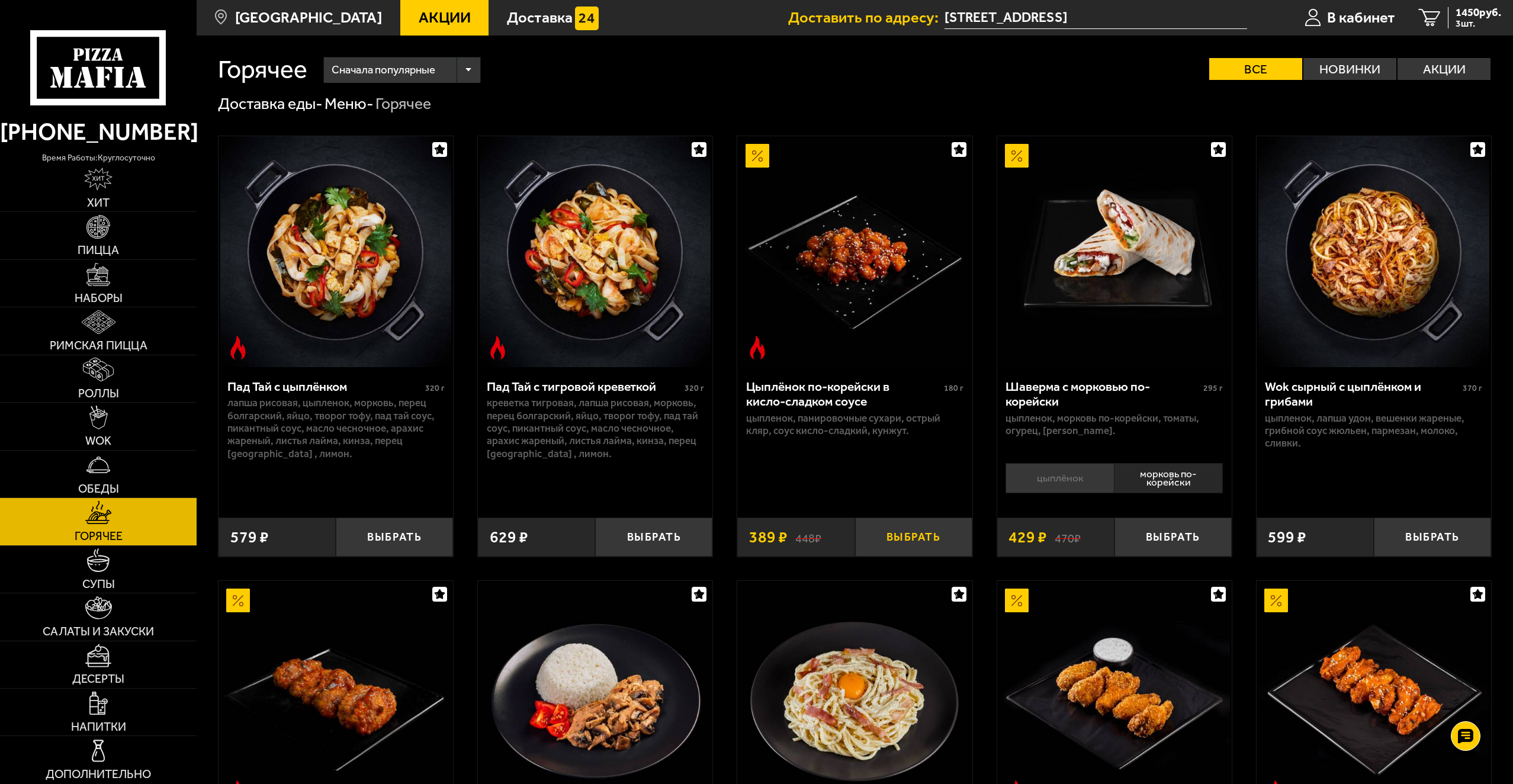
click at [919, 536] on button "Выбрать" at bounding box center [914, 536] width 117 height 39
click at [105, 618] on img at bounding box center [98, 608] width 27 height 24
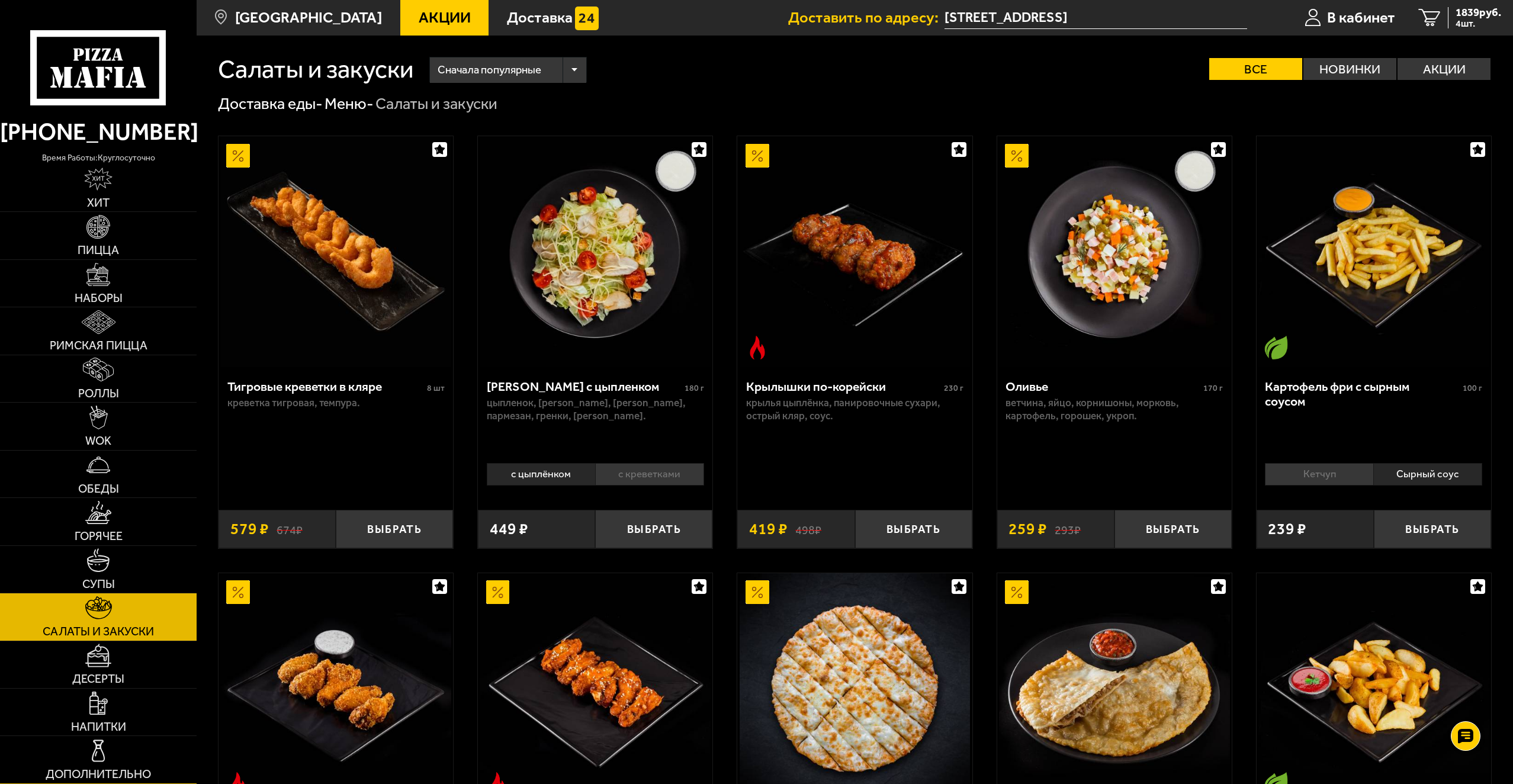
click at [118, 763] on link "Дополнительно" at bounding box center [98, 759] width 197 height 47
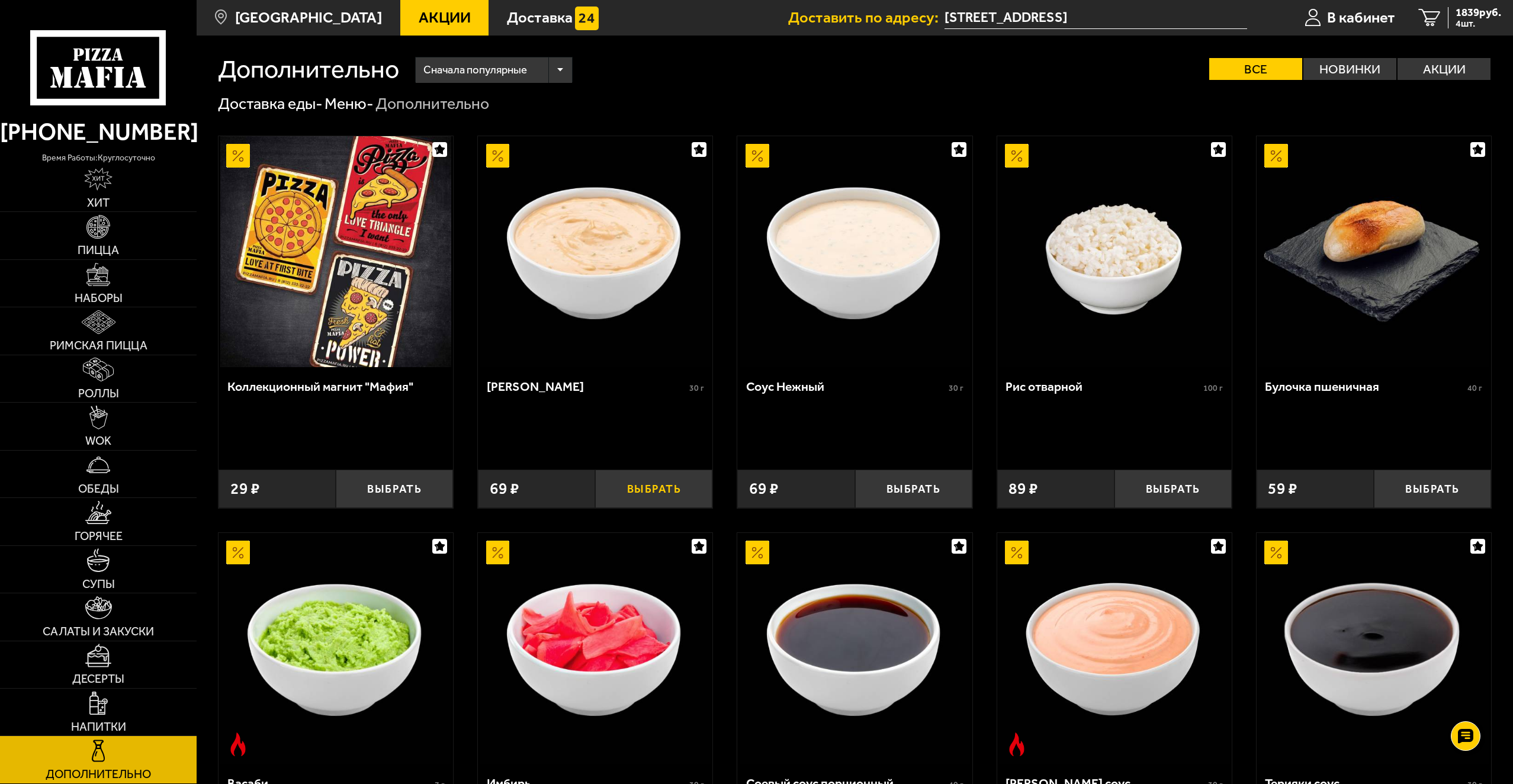
click at [667, 480] on button "Выбрать" at bounding box center [654, 489] width 117 height 39
click at [1472, 28] on span "5 шт." at bounding box center [1478, 24] width 46 height 10
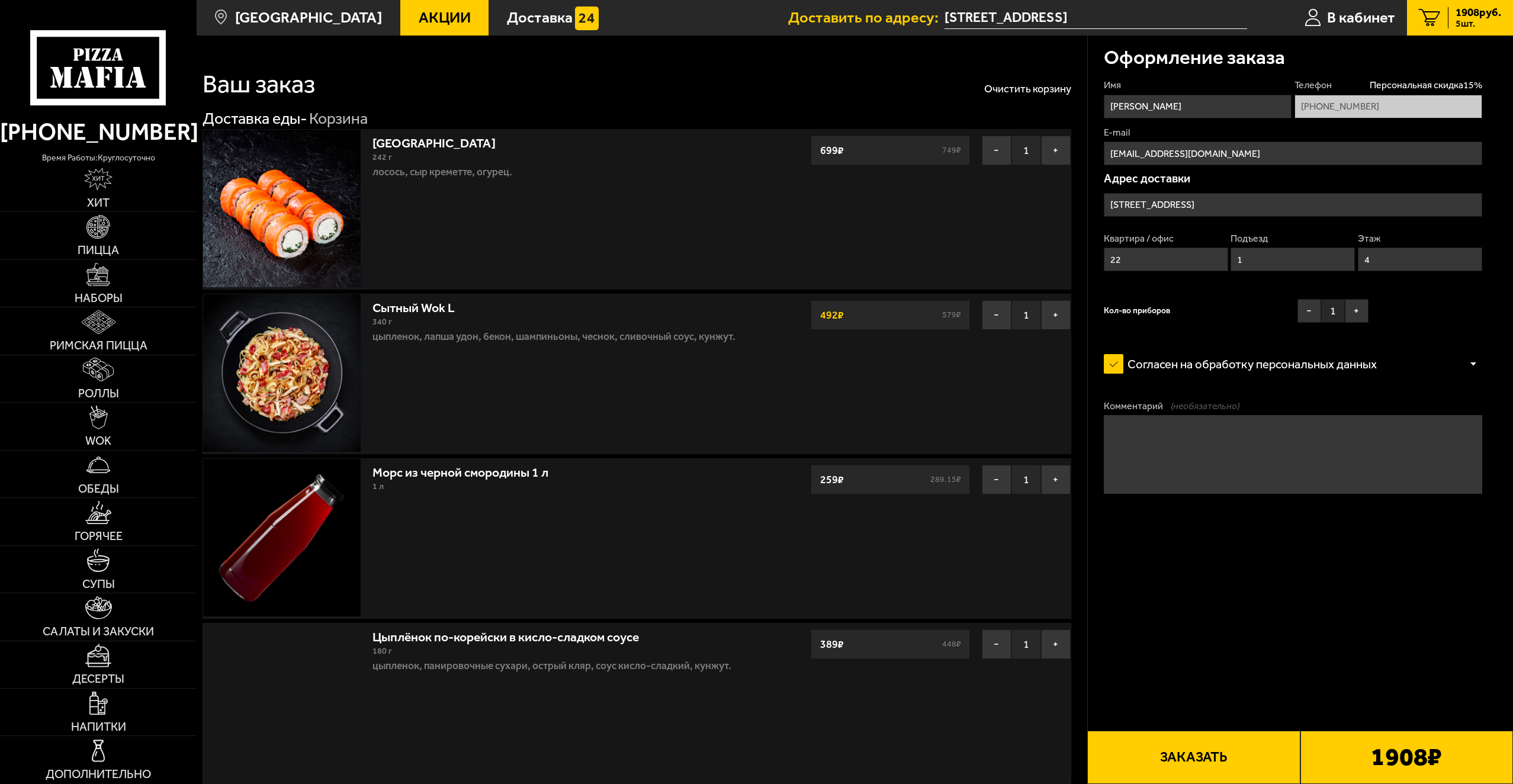
type input "Суздальский проспект, 85"
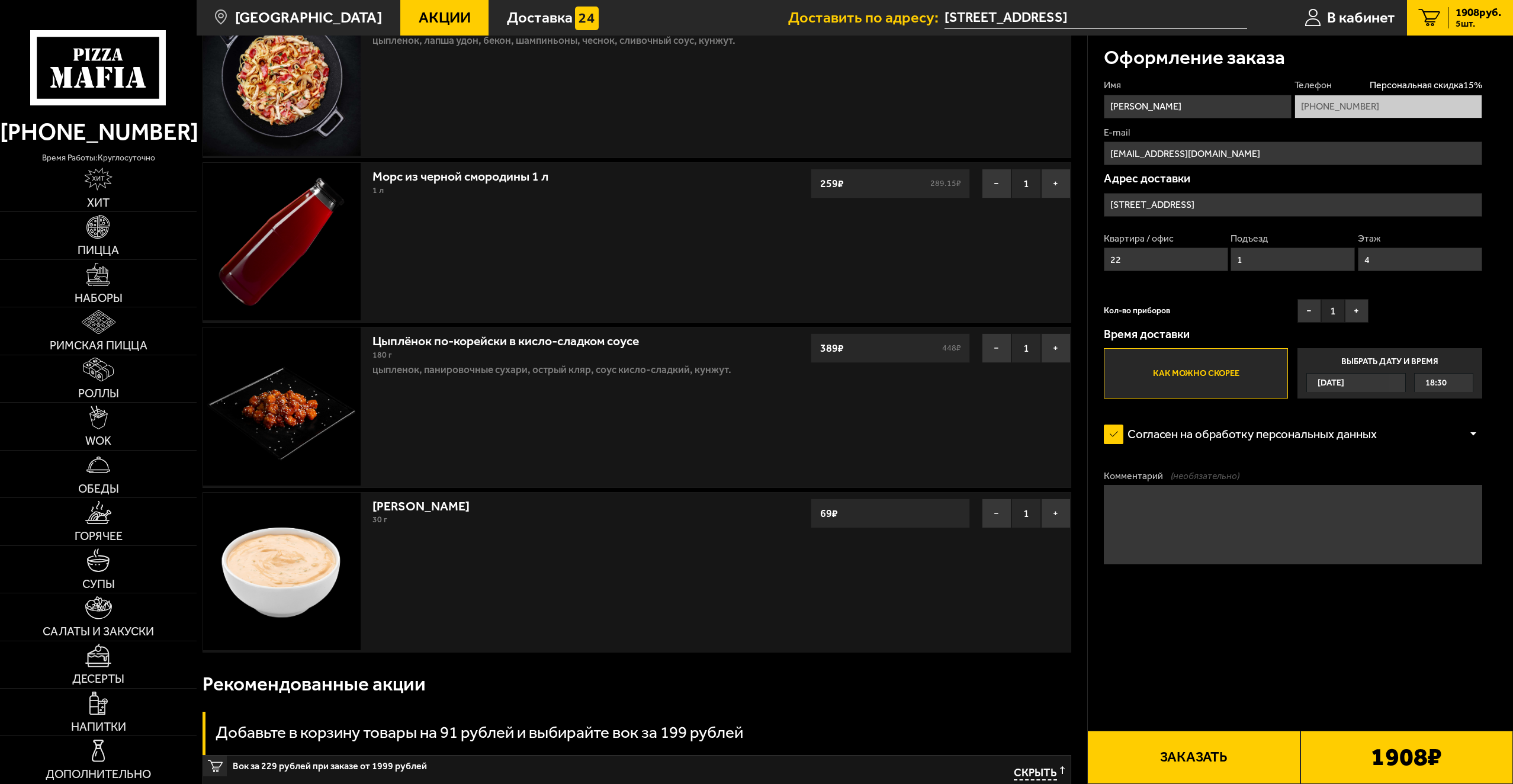
scroll to position [59, 0]
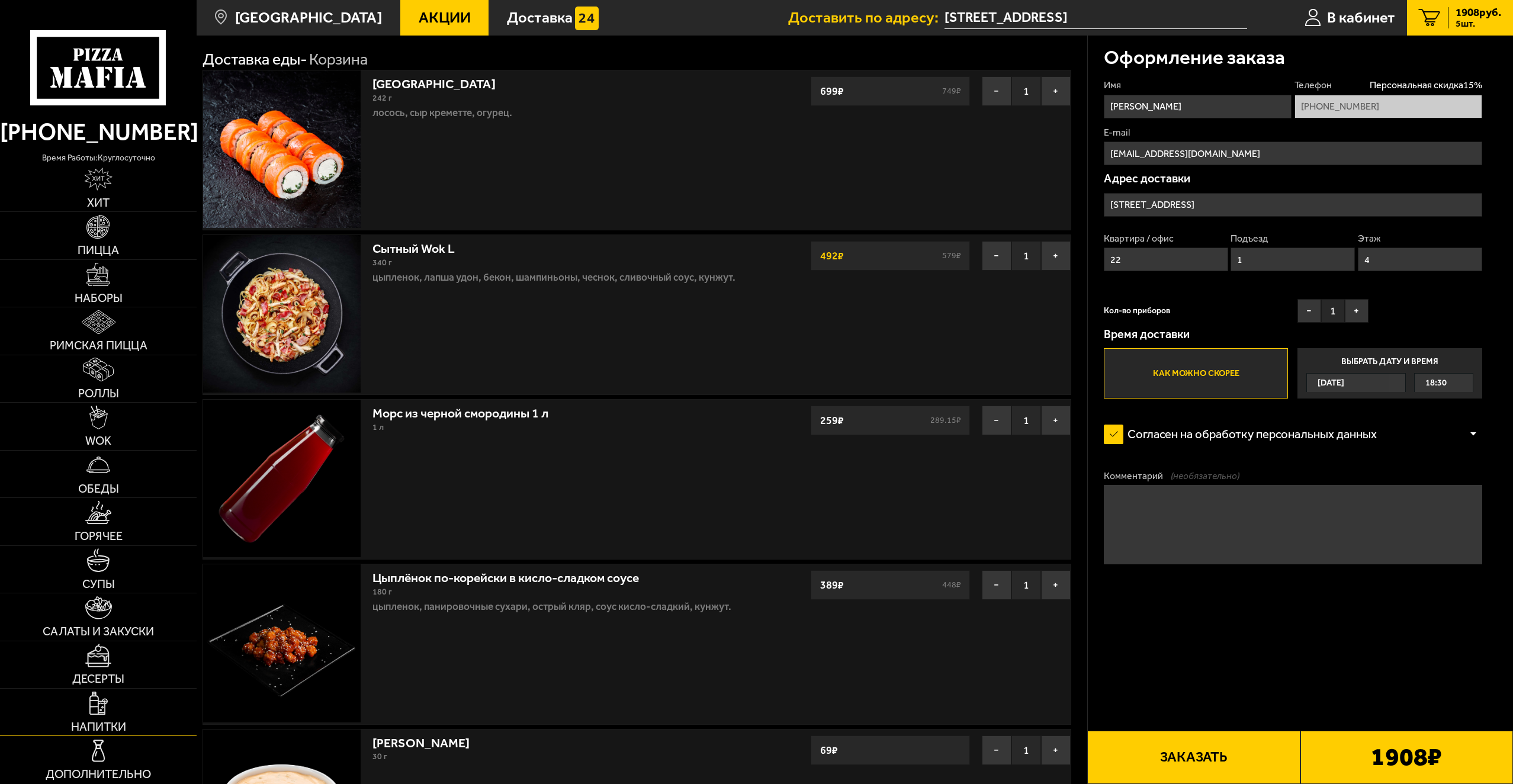
click at [125, 715] on link "Напитки" at bounding box center [98, 712] width 197 height 47
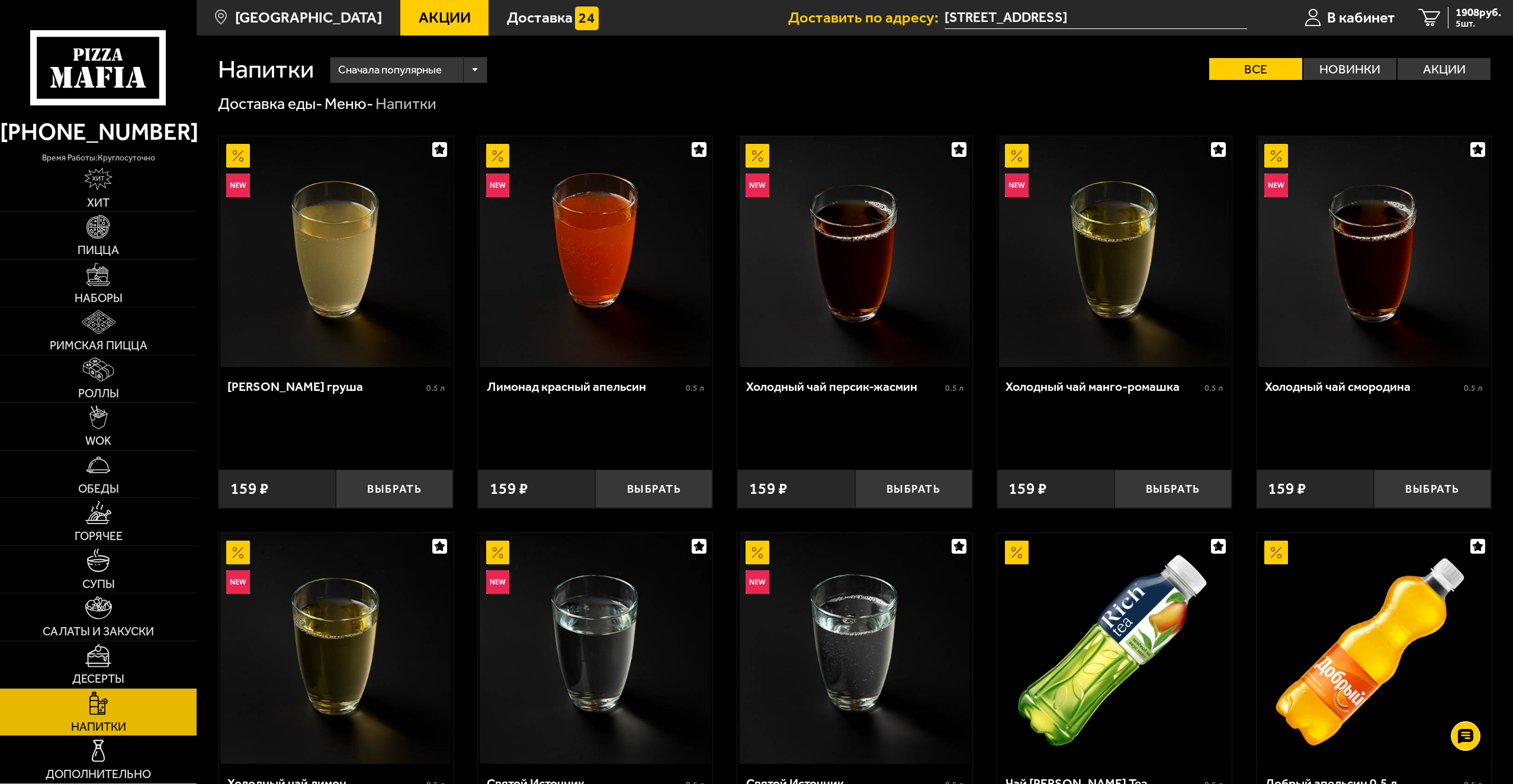
click at [101, 747] on img at bounding box center [98, 751] width 24 height 24
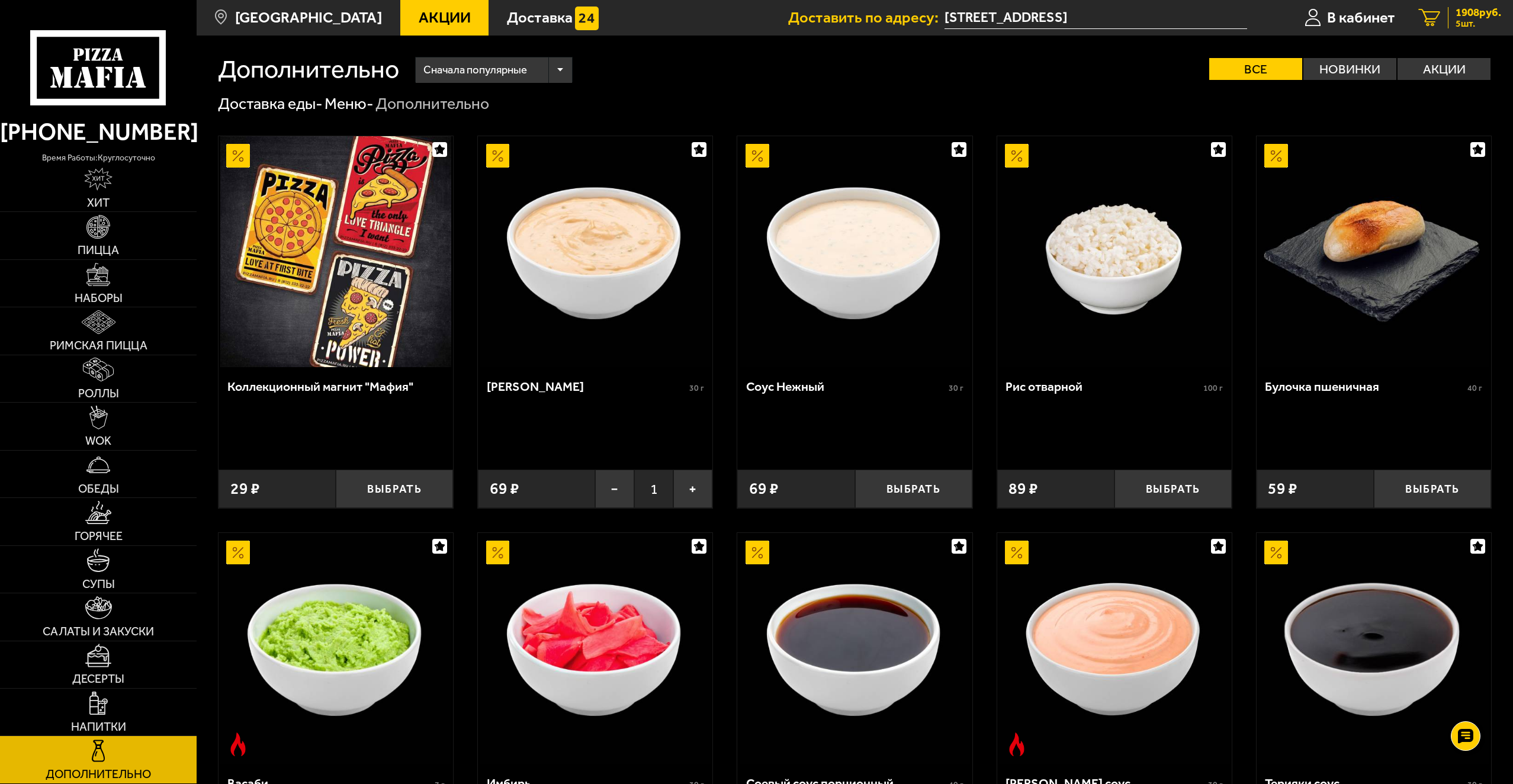
click at [1469, 16] on span "1908 руб." at bounding box center [1478, 12] width 46 height 12
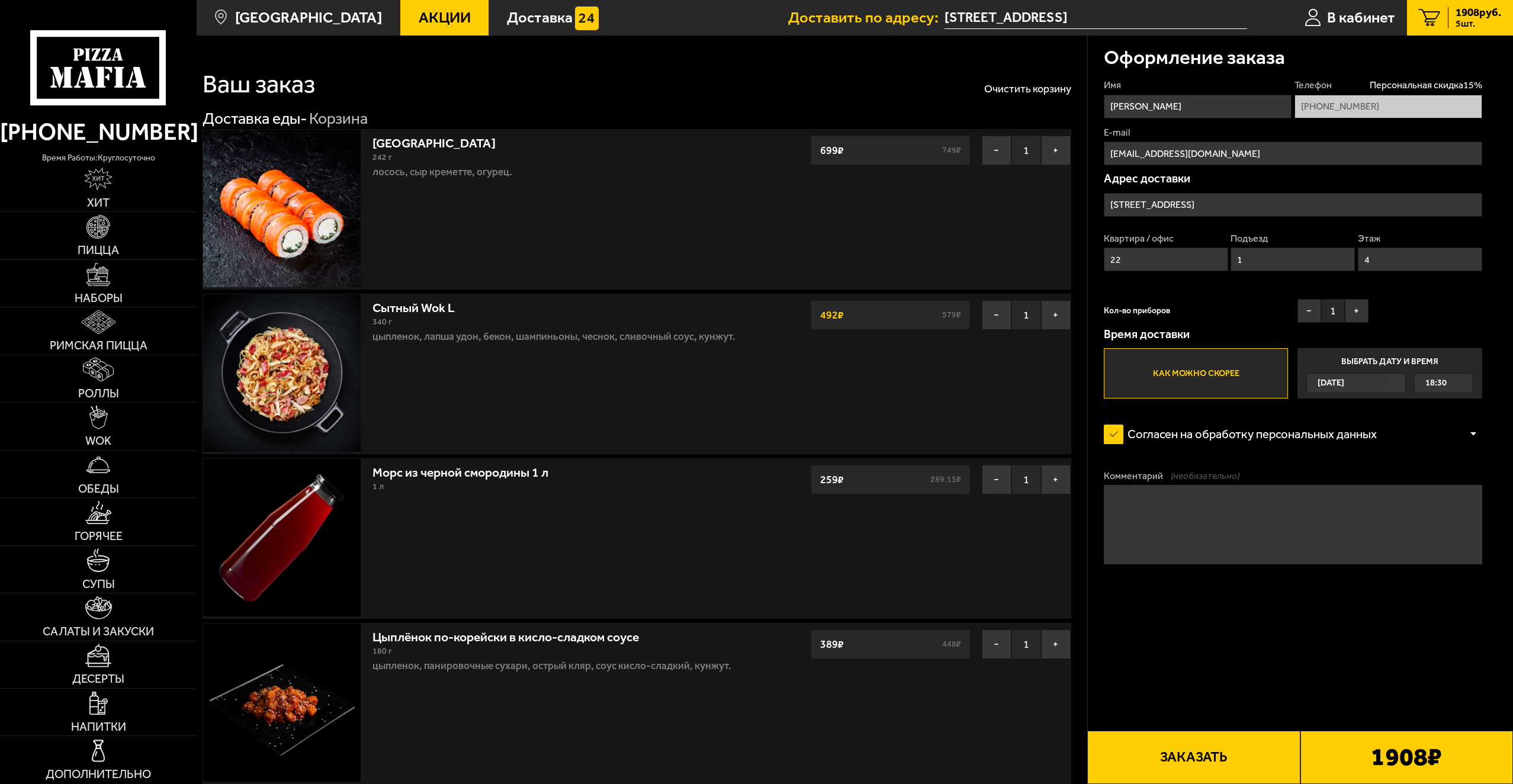
click at [1225, 757] on button "Заказать" at bounding box center [1194, 757] width 212 height 53
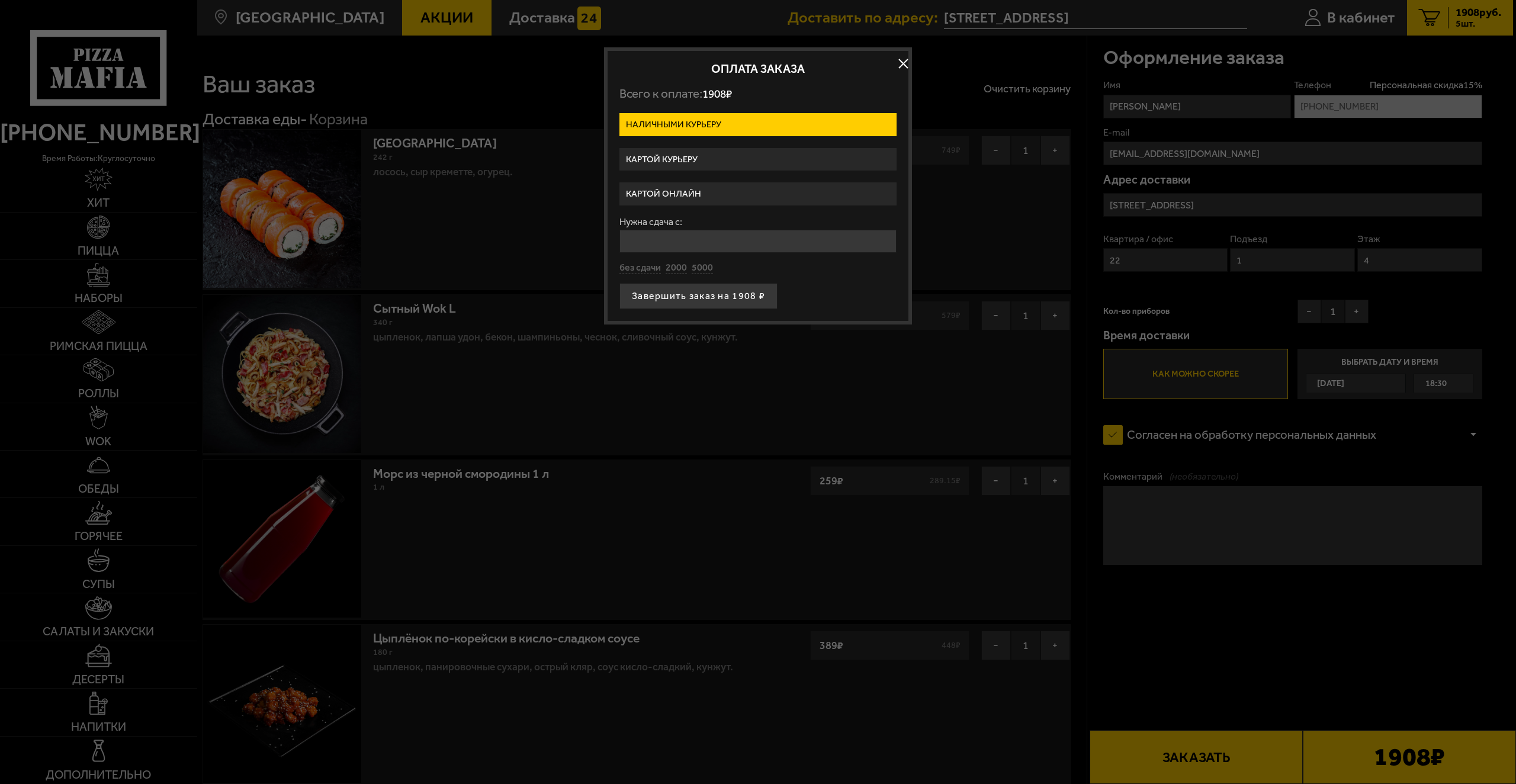
click at [778, 154] on label "Картой курьеру" at bounding box center [758, 159] width 277 height 23
click at [0, 0] on input "Картой курьеру" at bounding box center [0, 0] width 0 height 0
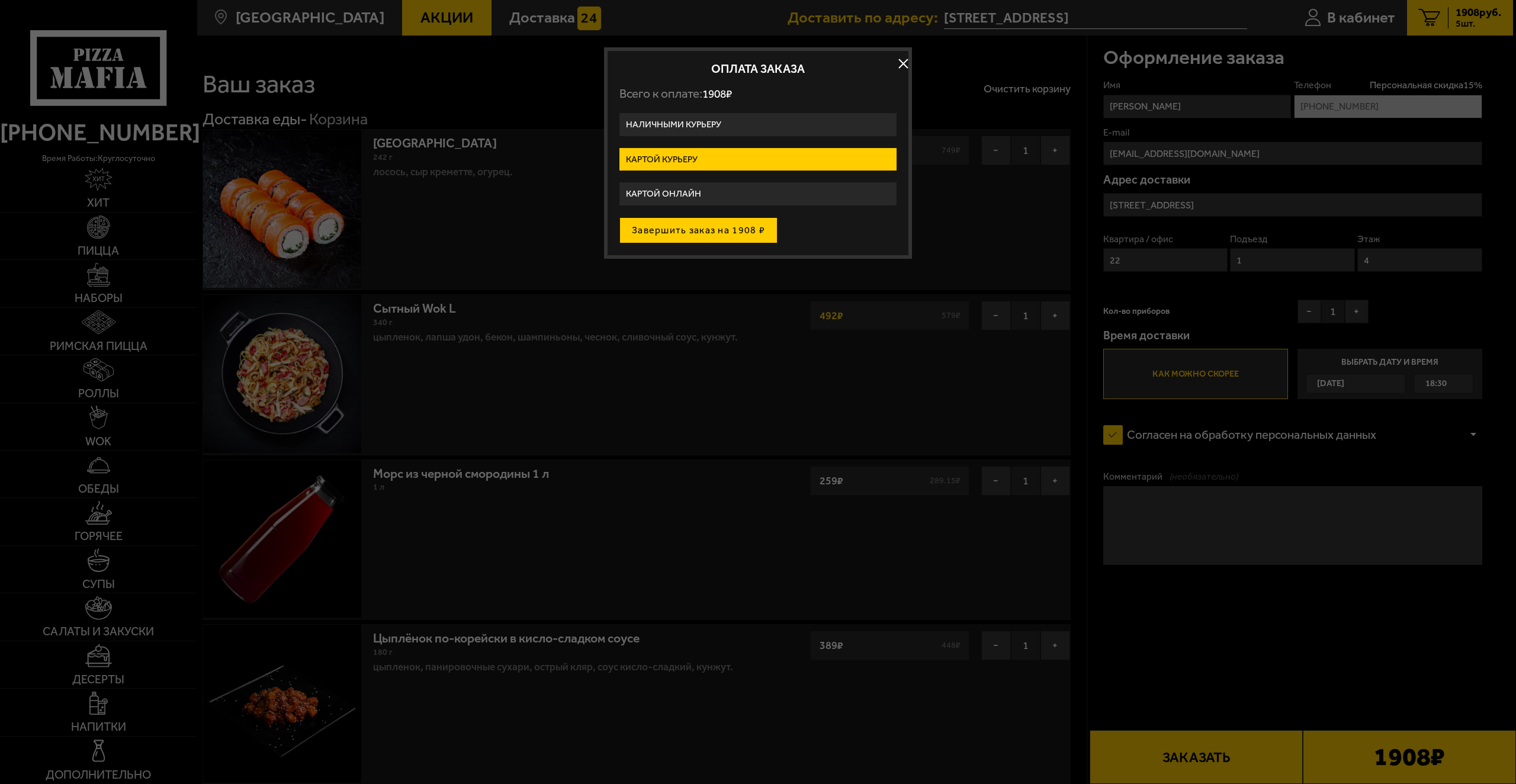
click at [705, 232] on button "Завершить заказ на 1908 ₽" at bounding box center [698, 230] width 158 height 26
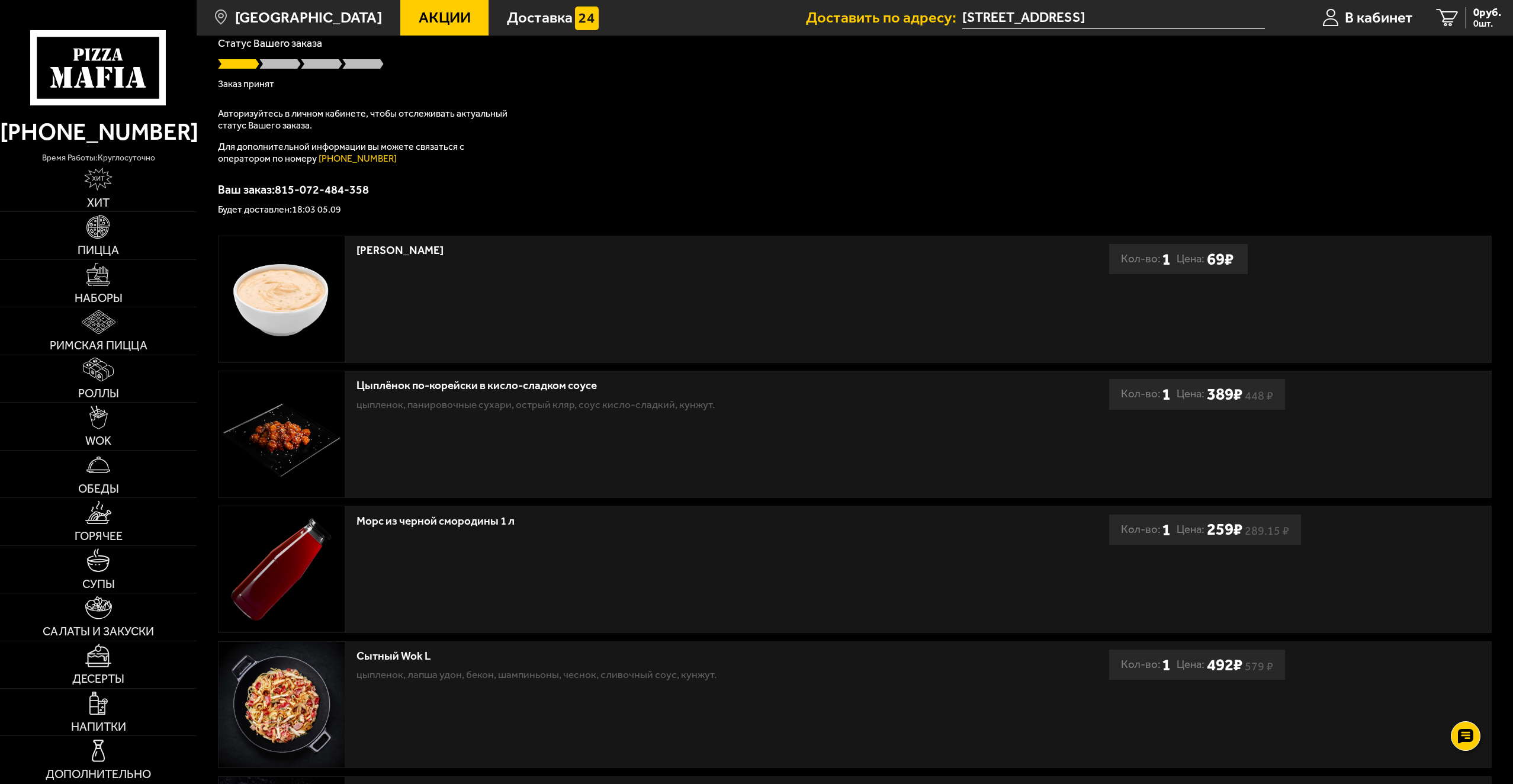
scroll to position [16, 0]
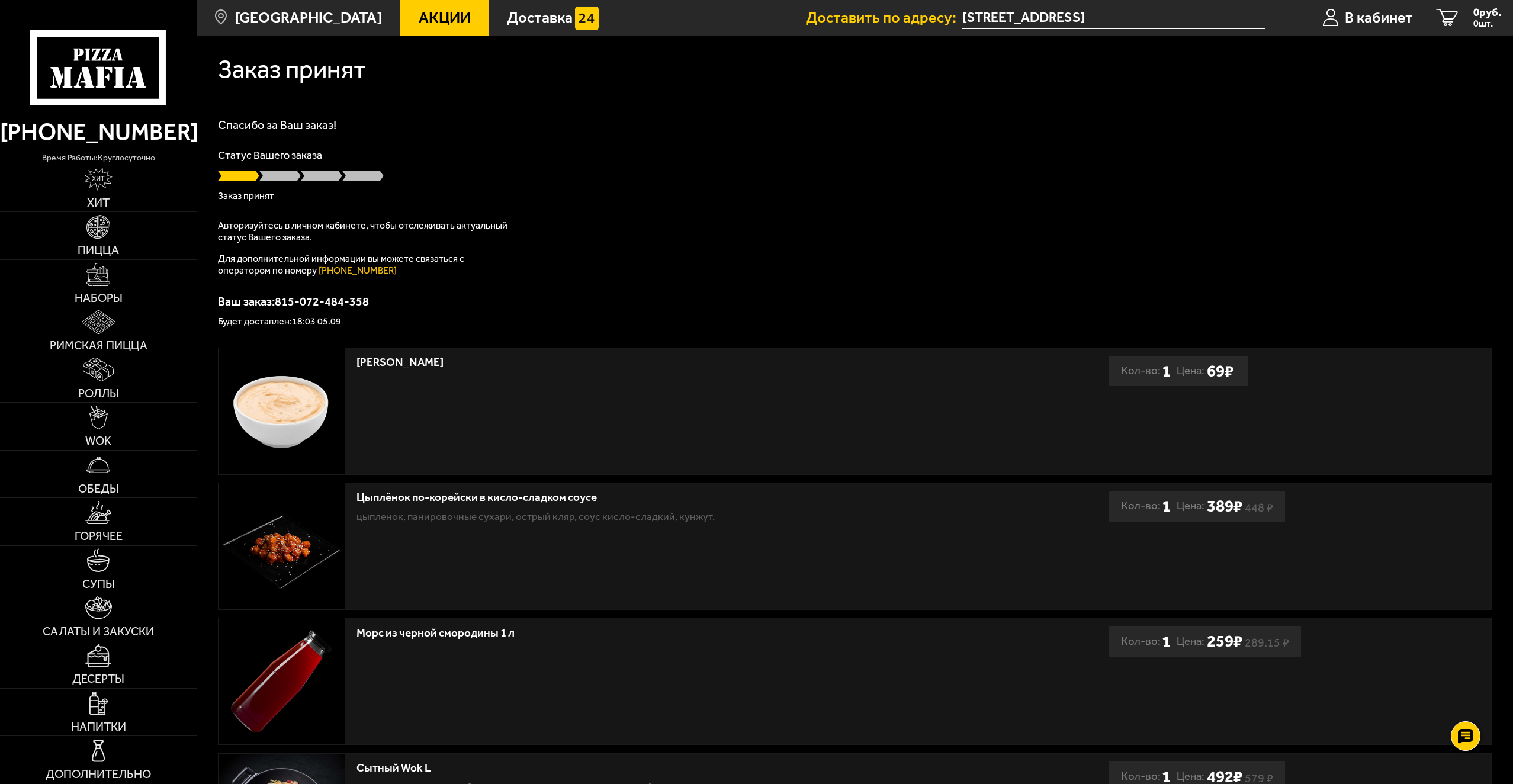
click at [780, 165] on div "Статус Вашего заказа Заказ принят" at bounding box center [855, 175] width 1274 height 51
click at [891, 199] on p "Заказ принят" at bounding box center [855, 196] width 1274 height 10
